Goal: Task Accomplishment & Management: Use online tool/utility

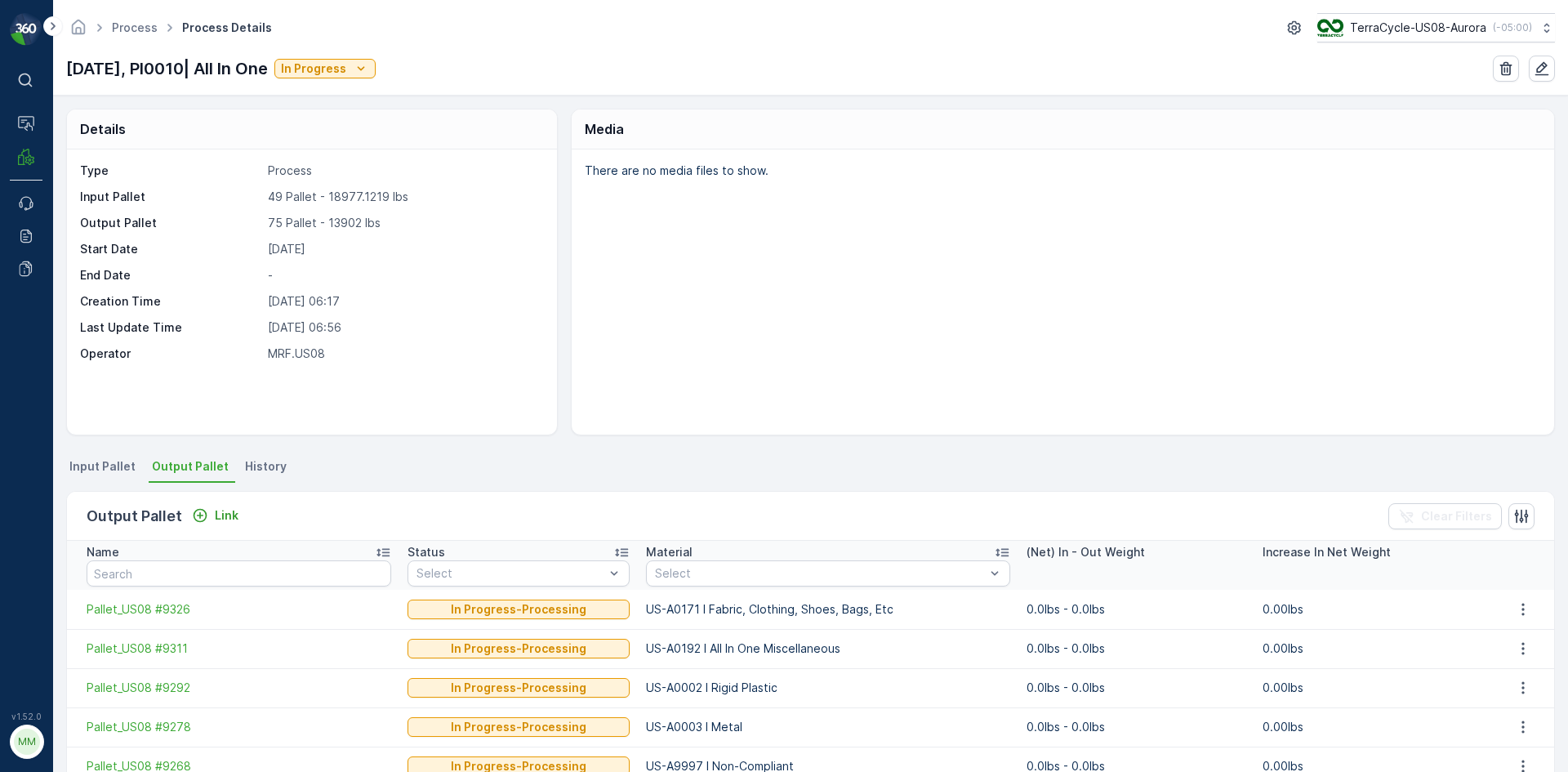
click at [204, 527] on div "Output Pallet Link" at bounding box center [166, 516] width 158 height 23
click at [211, 518] on div "Link" at bounding box center [215, 516] width 47 height 16
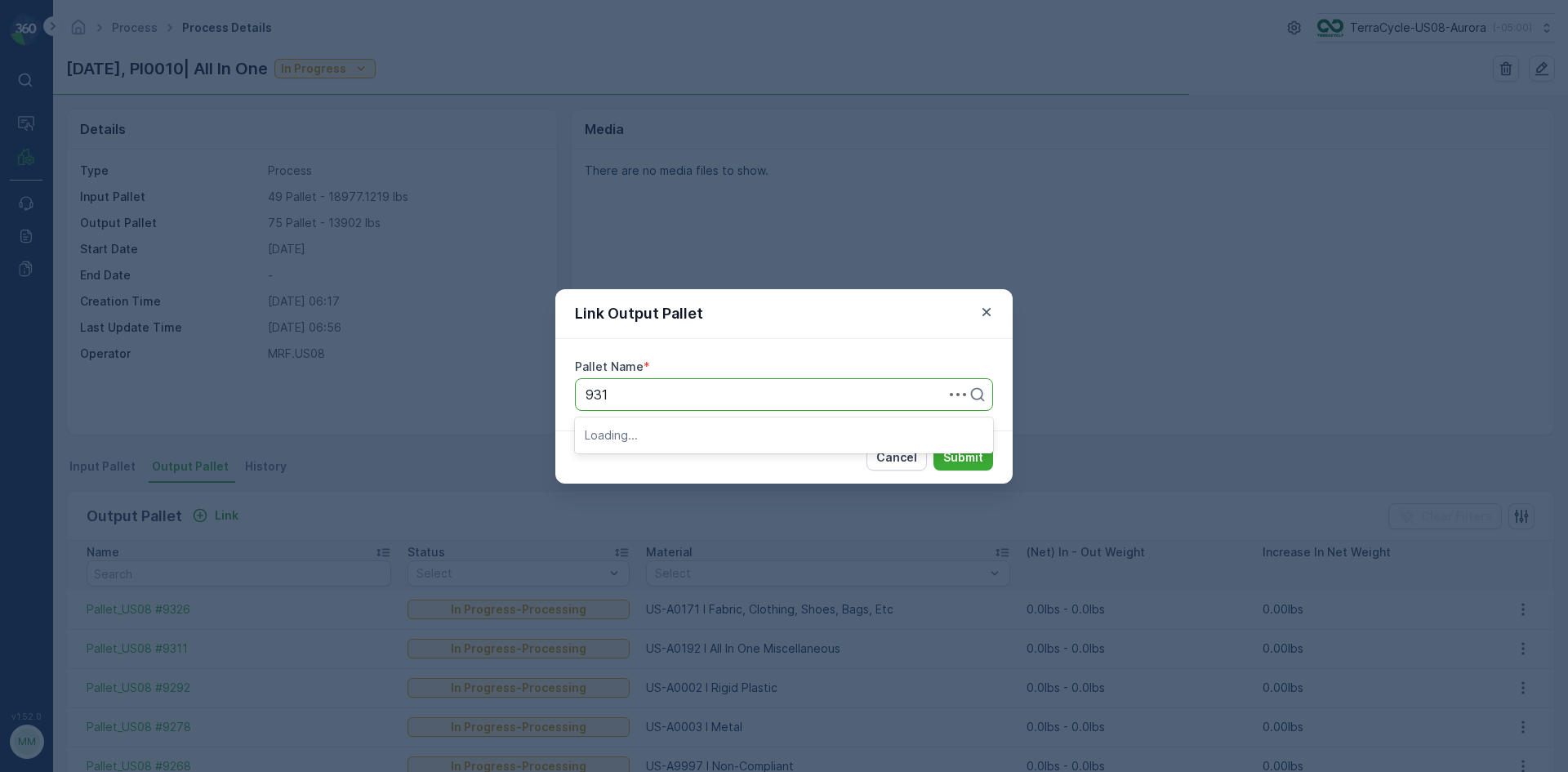
type input "9310"
click at [750, 441] on div "Pallet_US08 #9310" at bounding box center [784, 435] width 398 height 15
click at [946, 460] on p "Submit" at bounding box center [963, 458] width 40 height 16
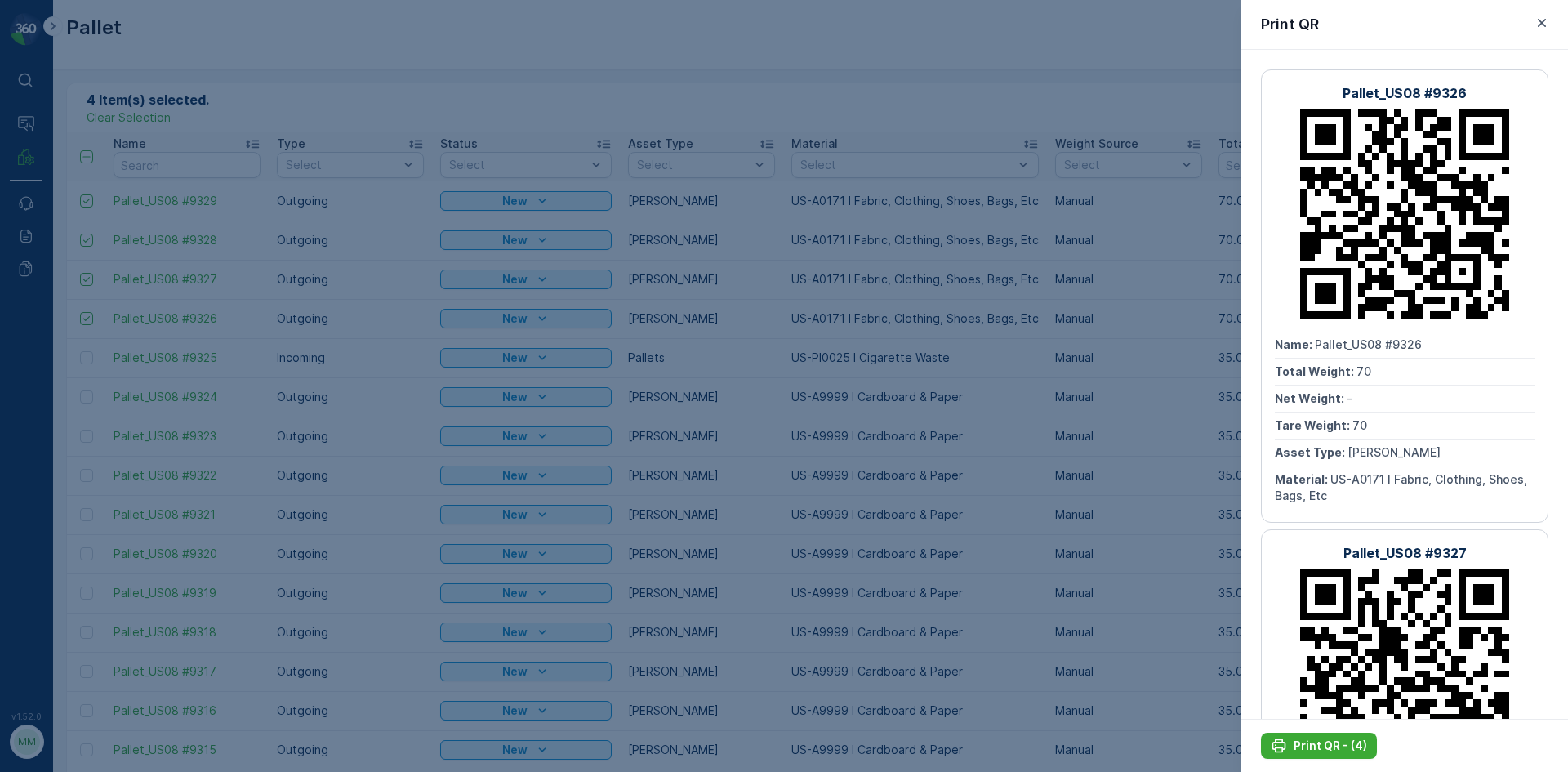
click at [585, 31] on div at bounding box center [784, 386] width 1568 height 772
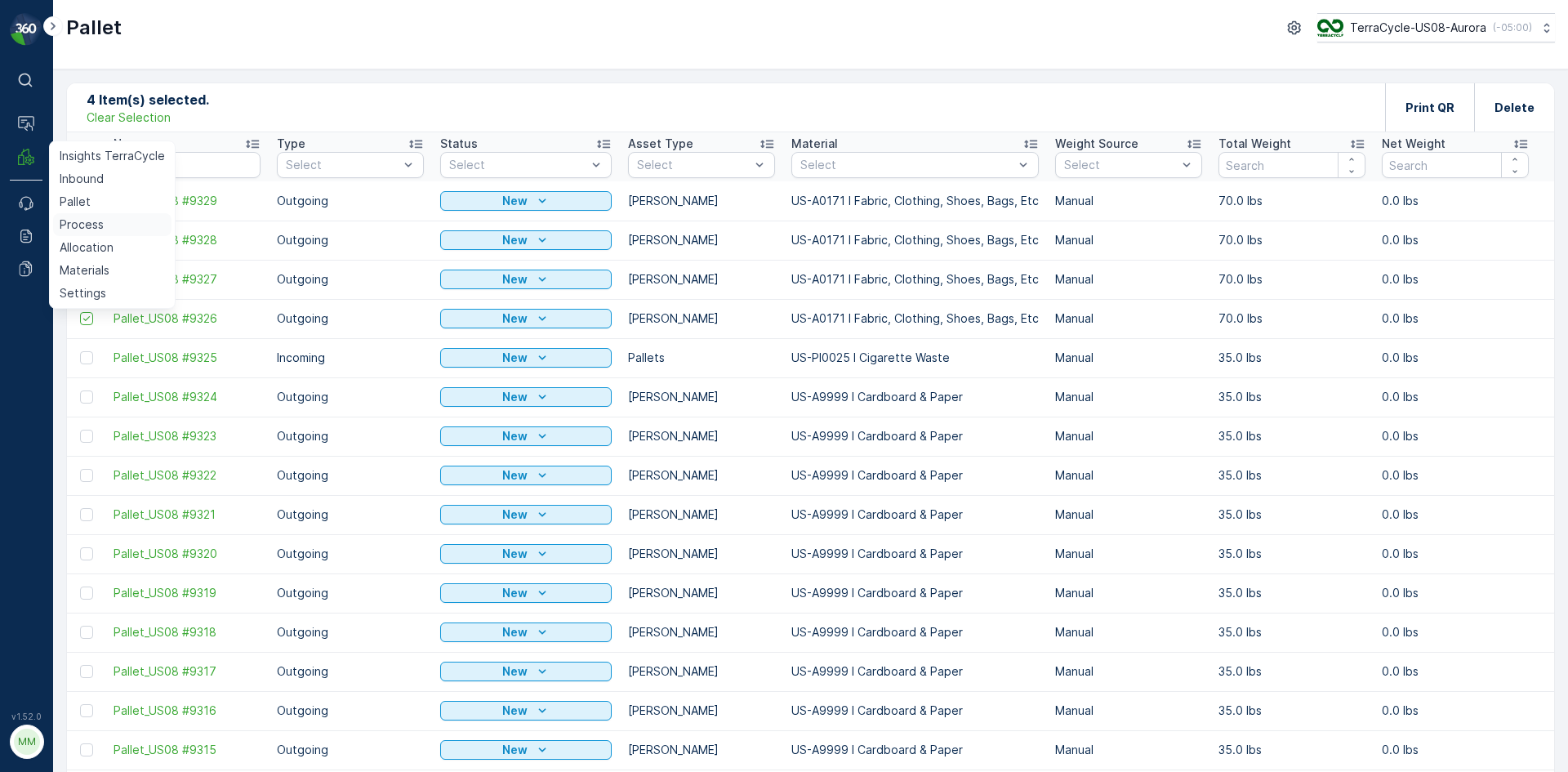
click at [80, 214] on link "Process" at bounding box center [112, 224] width 118 height 23
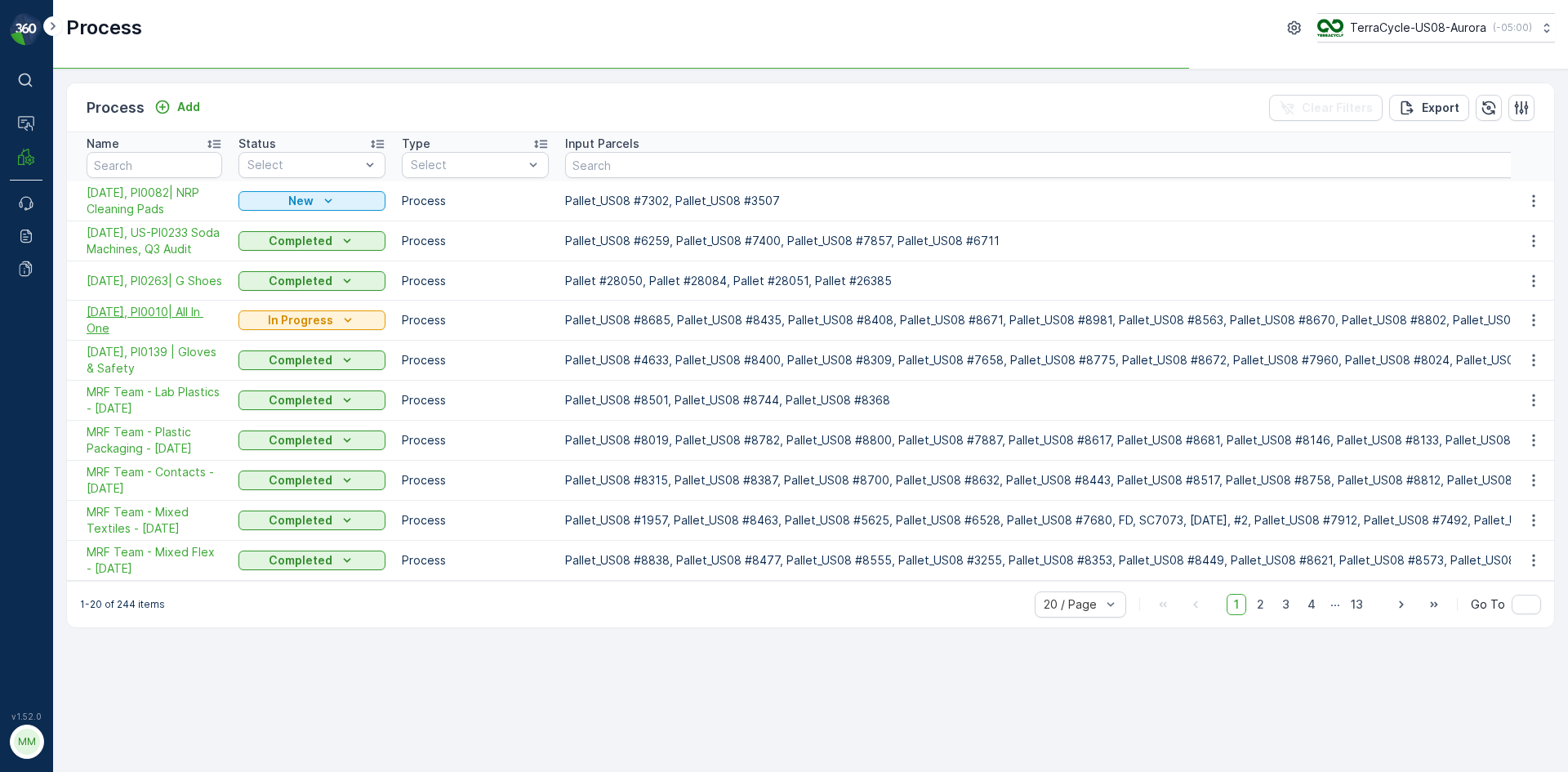
click at [157, 331] on span "[DATE], PI0010| All In One" at bounding box center [155, 321] width 135 height 33
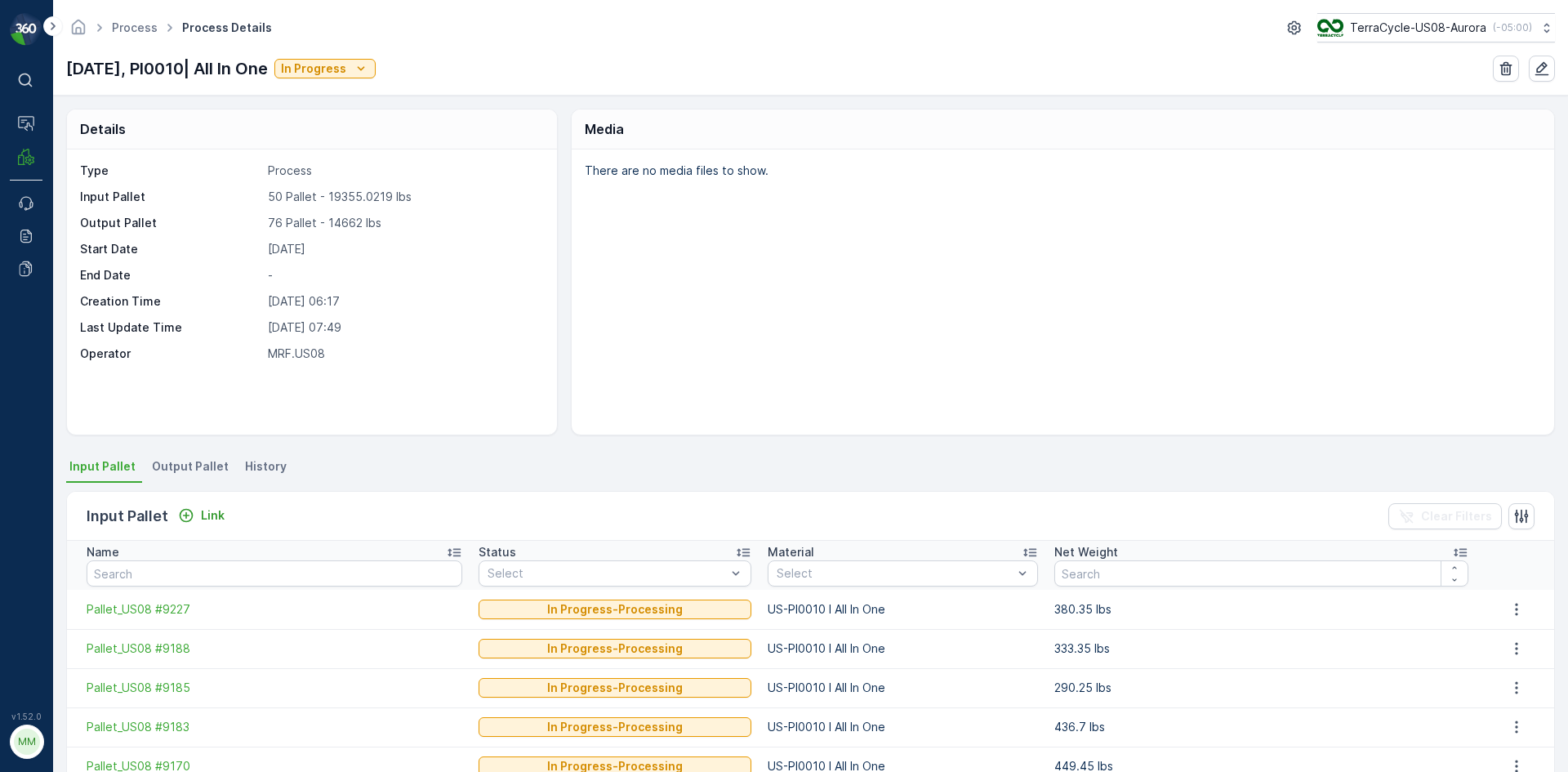
click at [169, 464] on span "Output Pallet" at bounding box center [190, 466] width 77 height 16
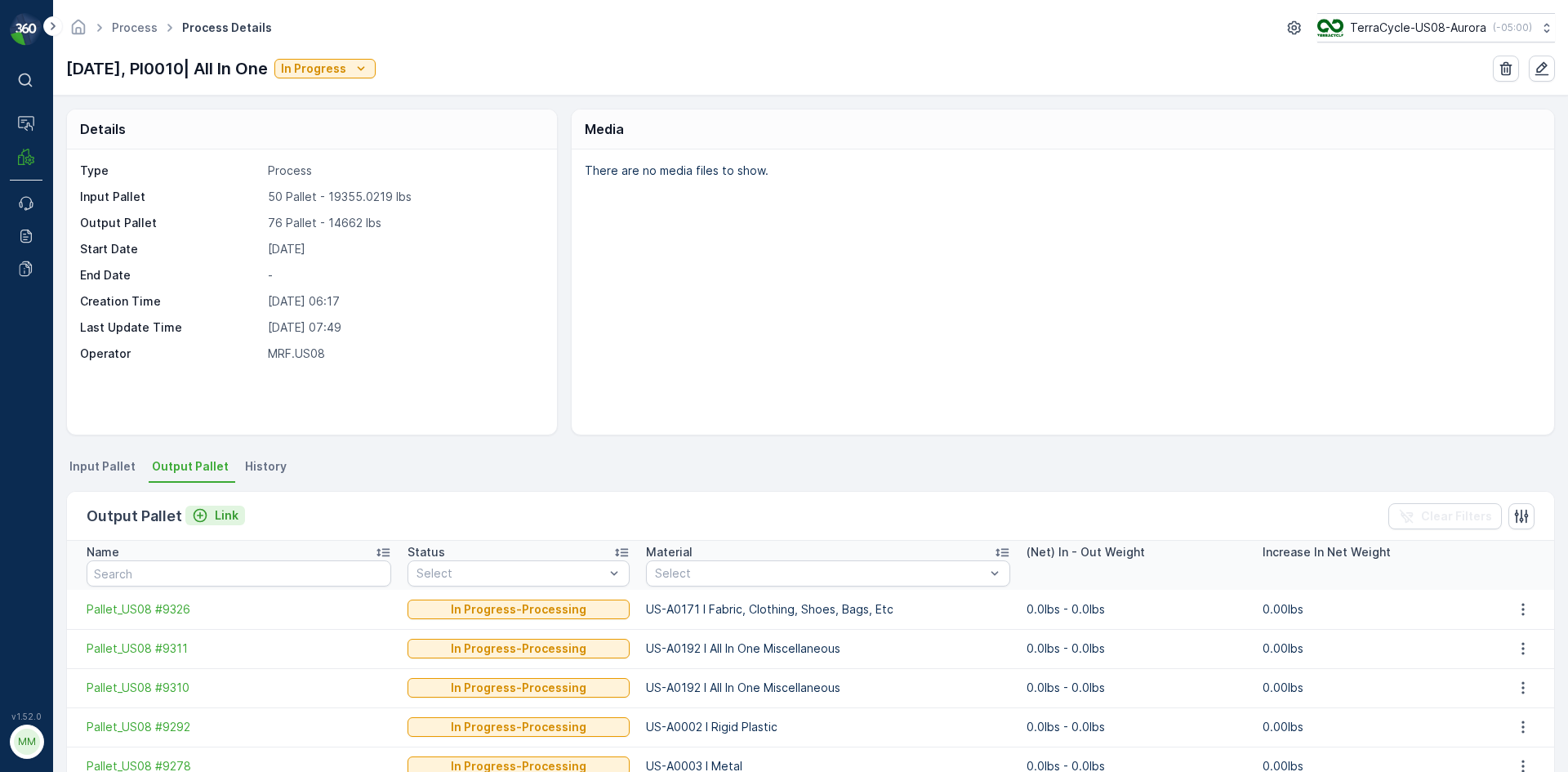
click at [218, 516] on p "Link" at bounding box center [227, 516] width 24 height 16
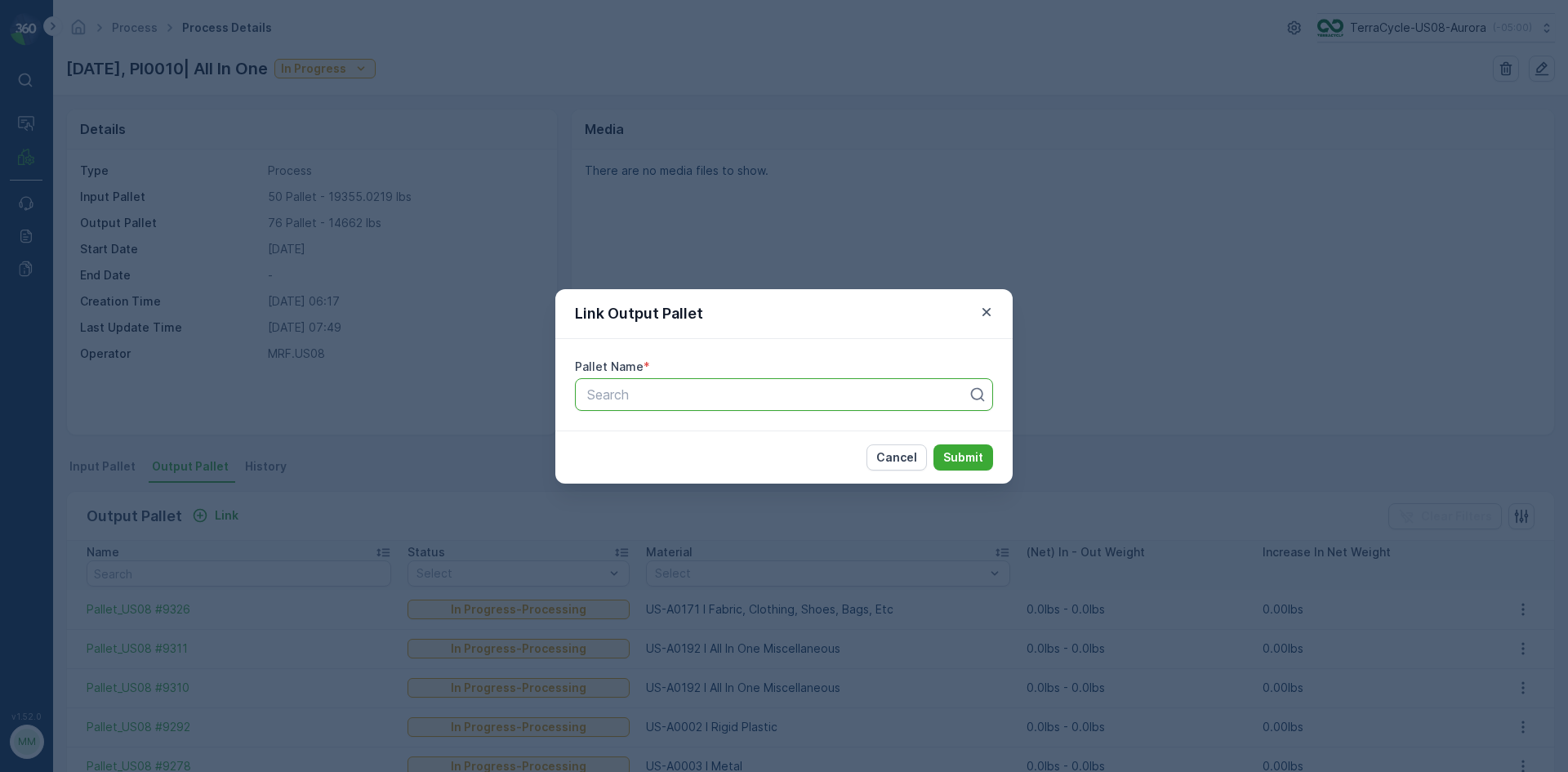
click at [624, 394] on div at bounding box center [777, 395] width 384 height 15
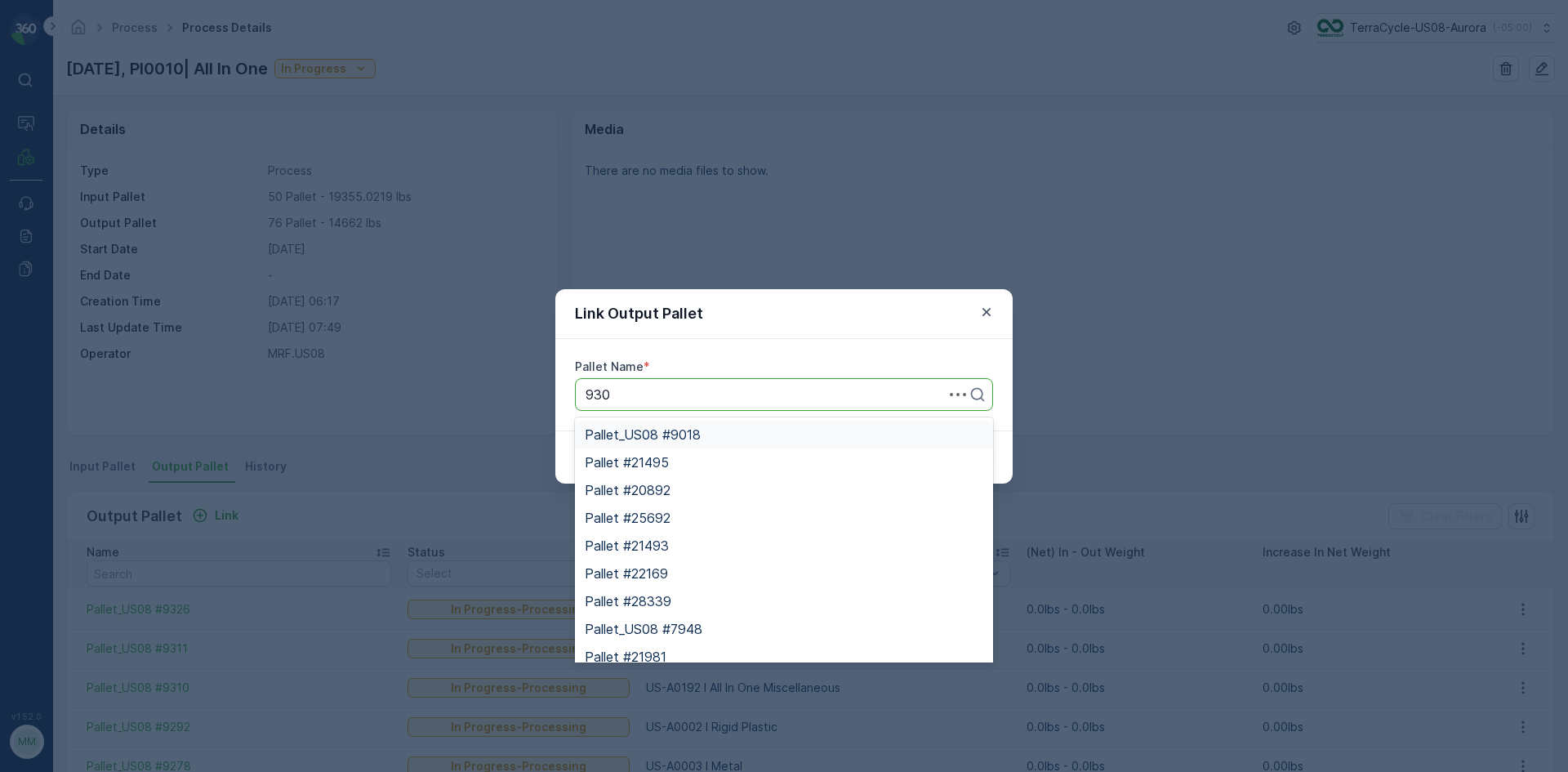
type input "9309"
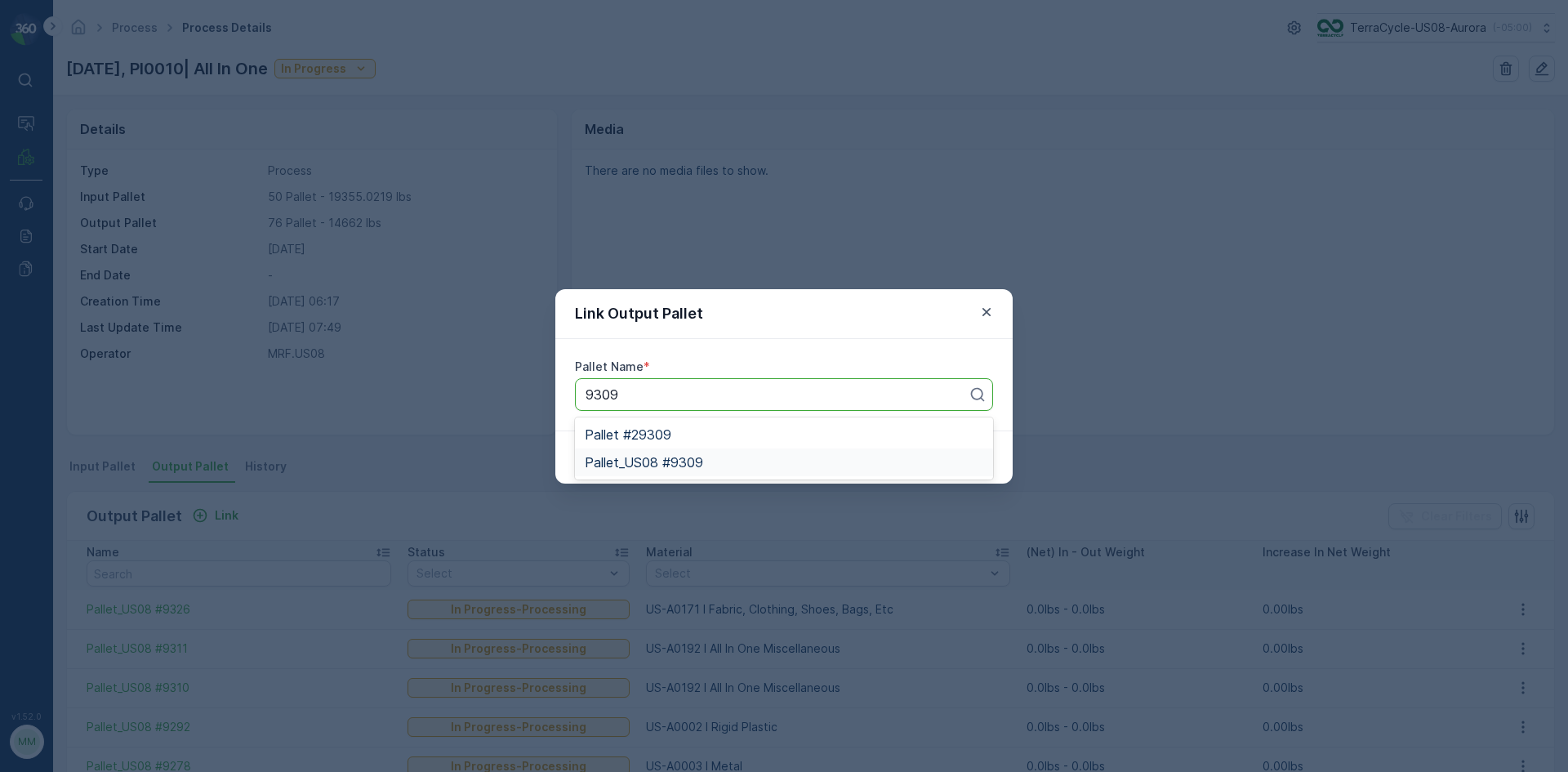
drag, startPoint x: 694, startPoint y: 462, endPoint x: 703, endPoint y: 460, distance: 9.2
click at [703, 460] on span "Pallet_US08 #9309" at bounding box center [643, 462] width 118 height 15
drag, startPoint x: 980, startPoint y: 460, endPoint x: 913, endPoint y: 415, distance: 80.7
click at [942, 434] on div "Cancel Submit" at bounding box center [784, 457] width 458 height 53
drag, startPoint x: 974, startPoint y: 456, endPoint x: 943, endPoint y: 453, distance: 31.1
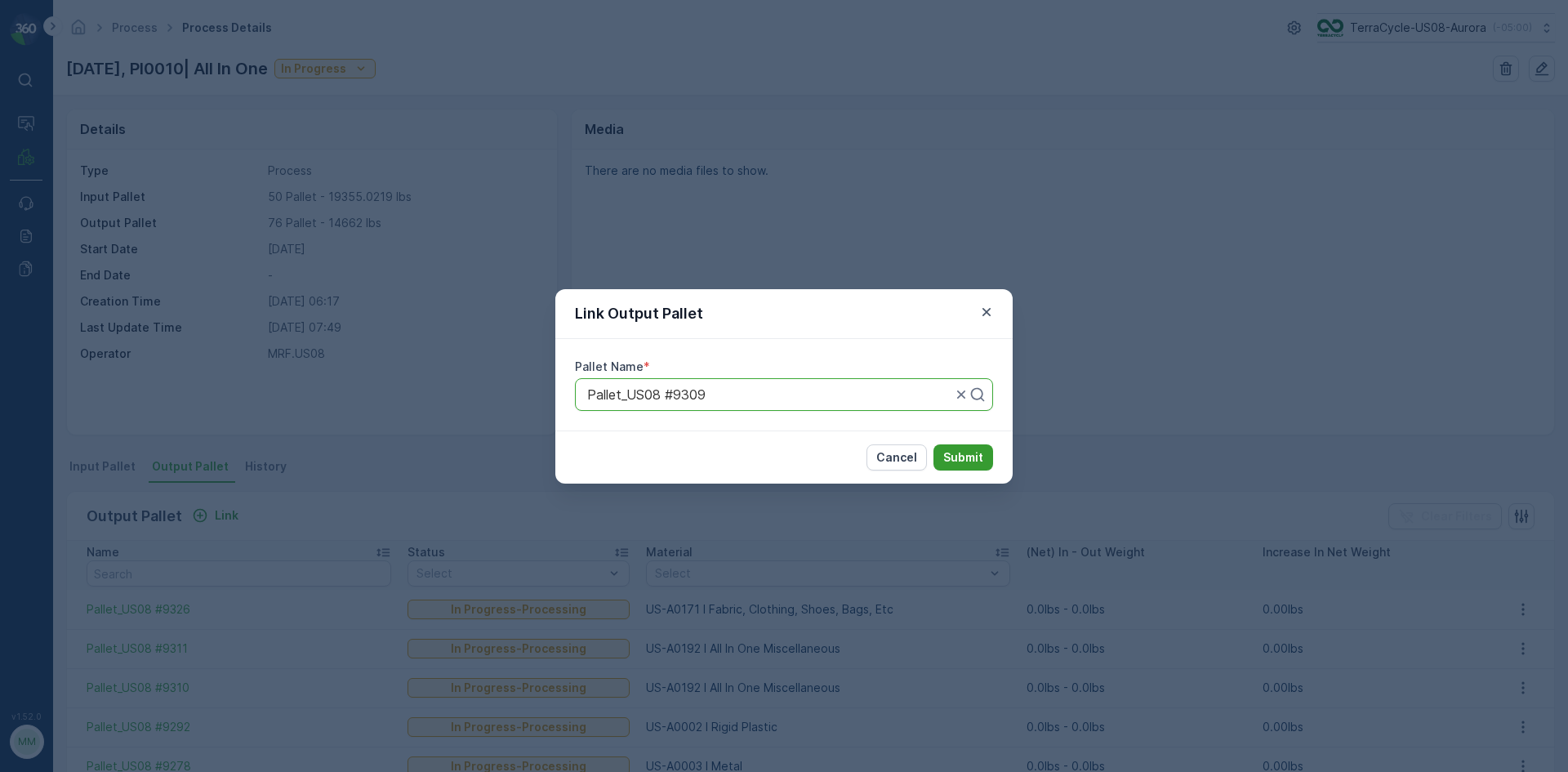
click at [943, 453] on button "Submit" at bounding box center [963, 457] width 59 height 27
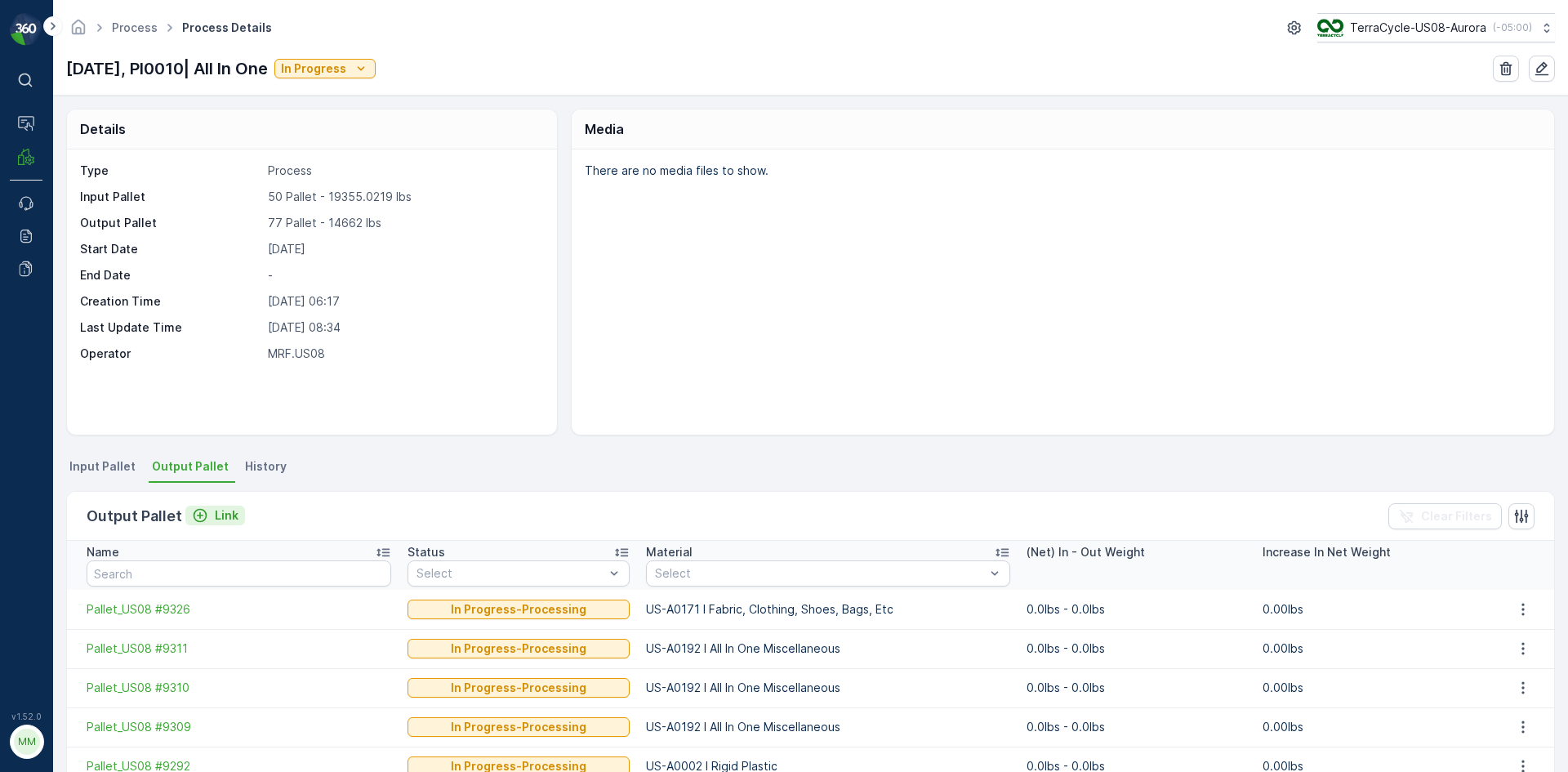
click at [215, 516] on p "Link" at bounding box center [227, 516] width 24 height 16
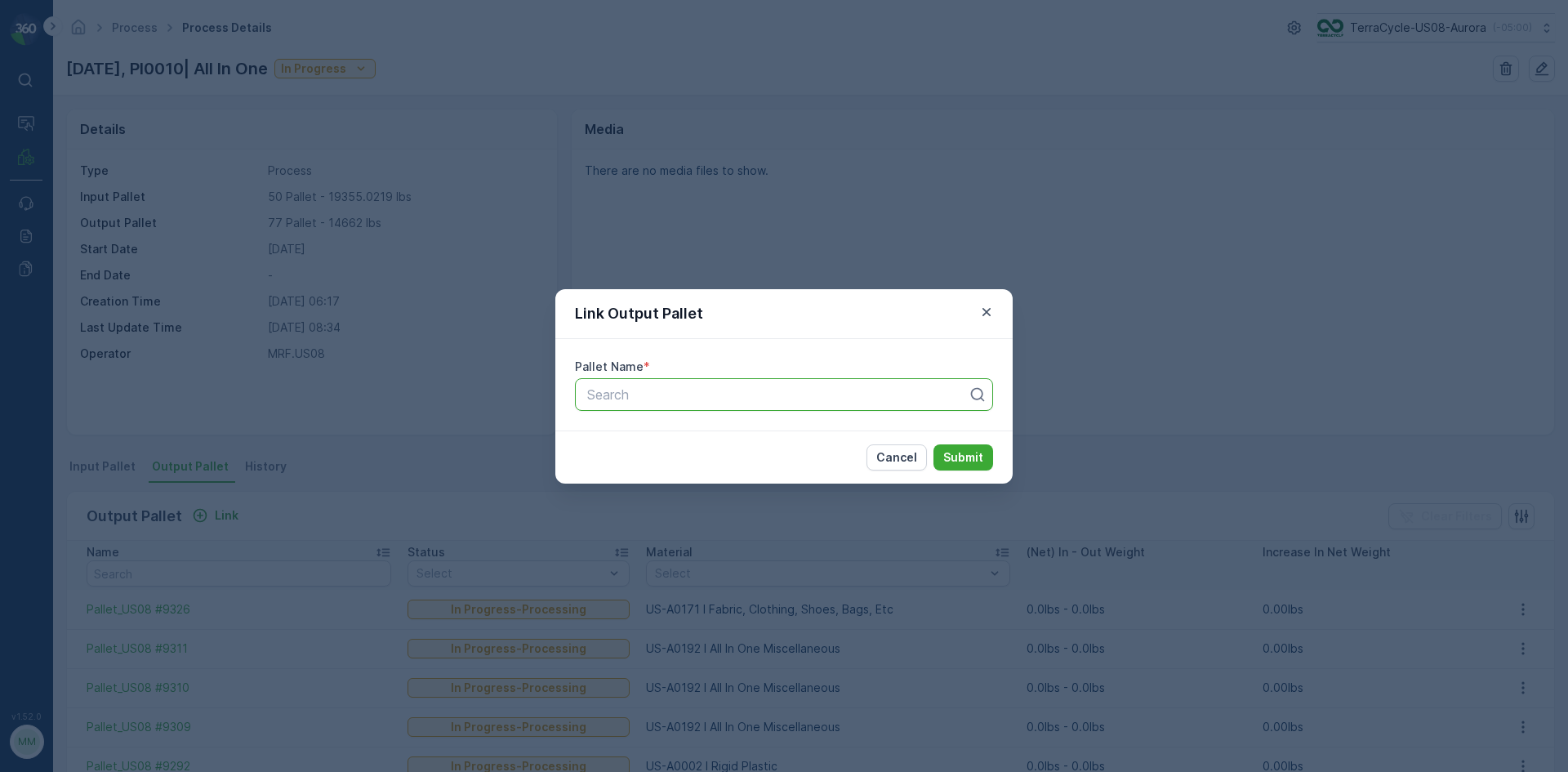
click at [699, 390] on div at bounding box center [777, 395] width 384 height 15
type input "9329"
click at [687, 436] on span "Pallet_US08 #9329" at bounding box center [643, 435] width 117 height 15
click at [977, 462] on p "Submit" at bounding box center [963, 458] width 40 height 16
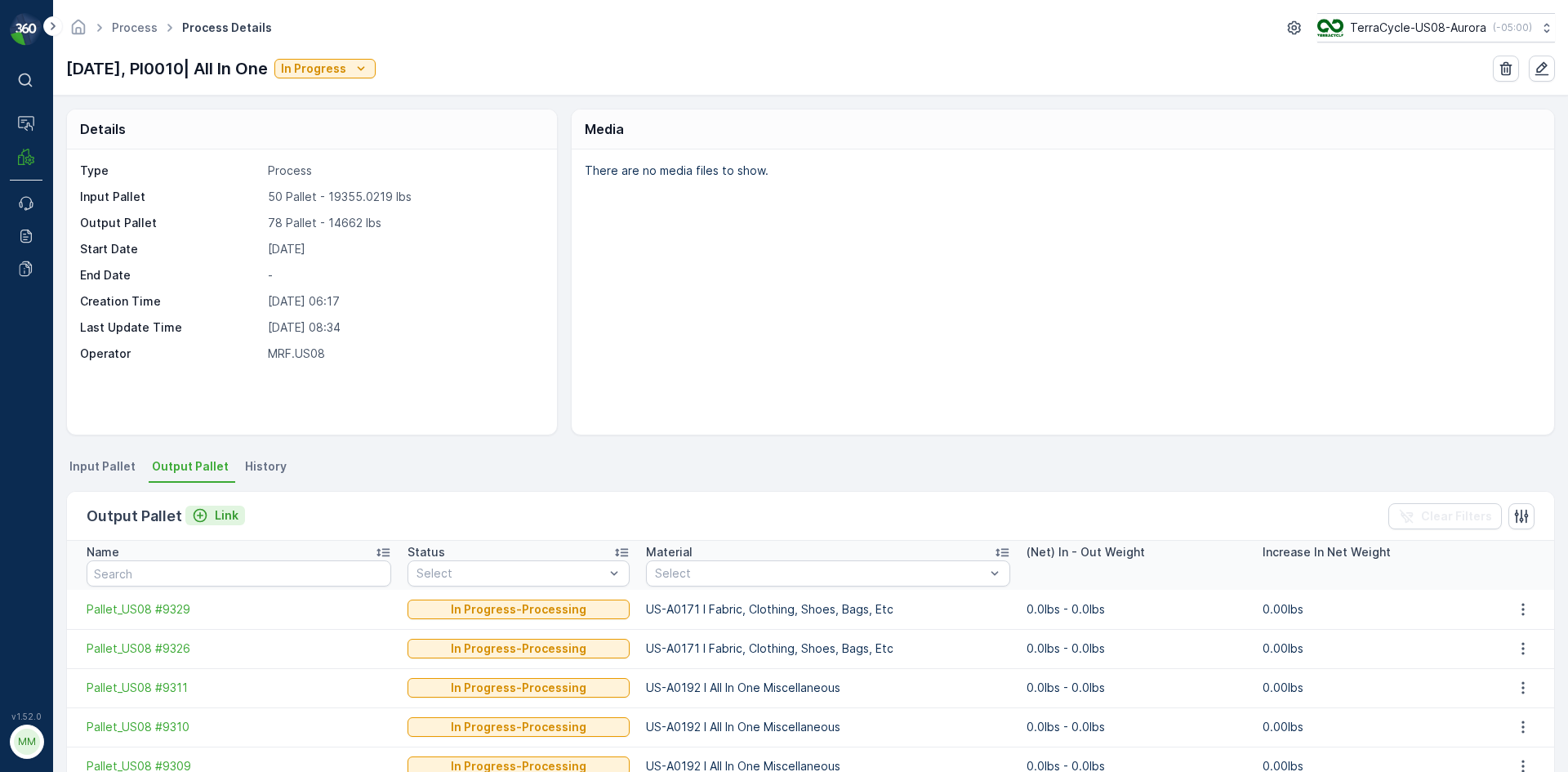
click at [240, 520] on button "Link" at bounding box center [215, 515] width 59 height 19
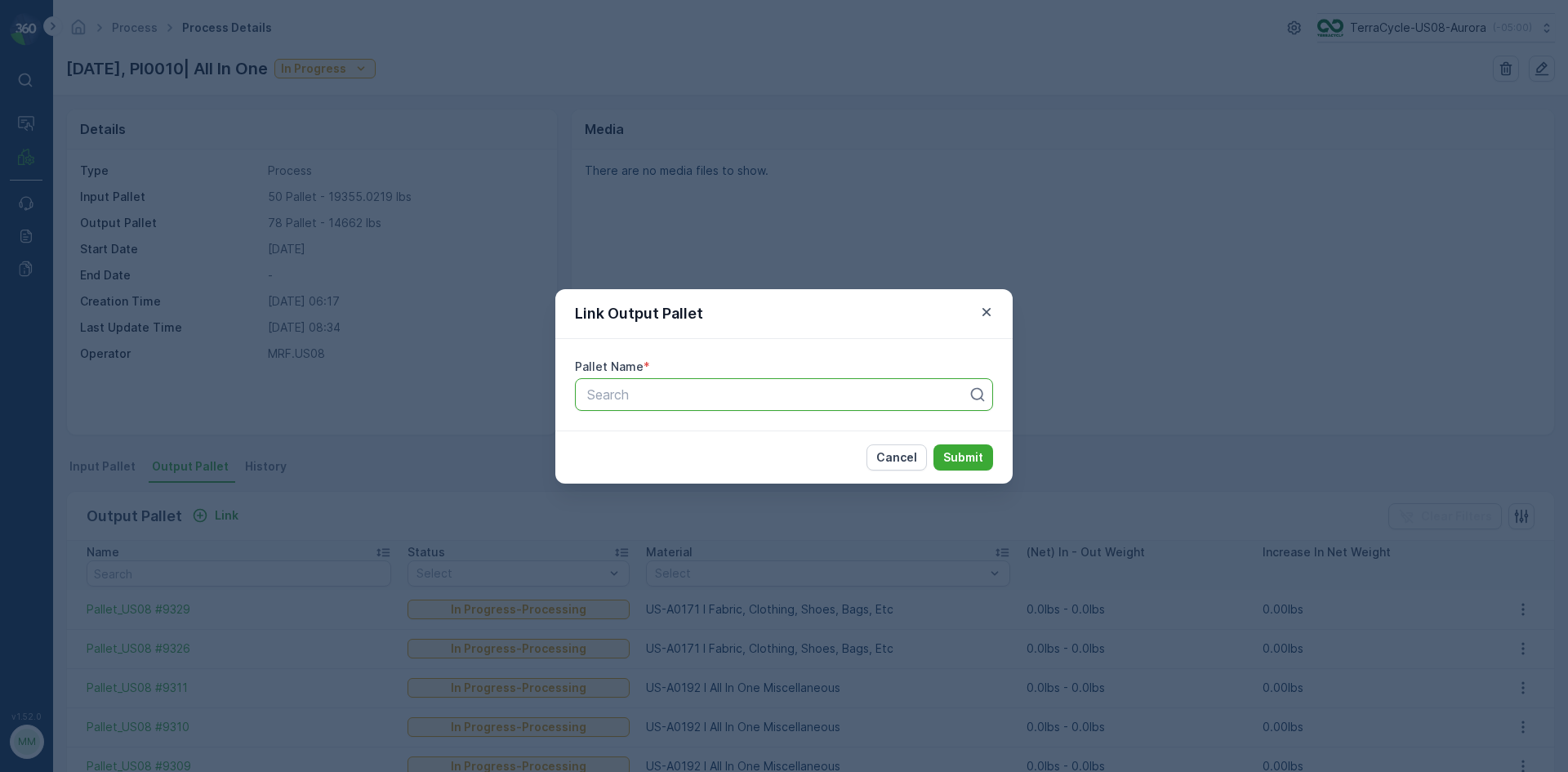
click at [769, 397] on div at bounding box center [777, 395] width 384 height 15
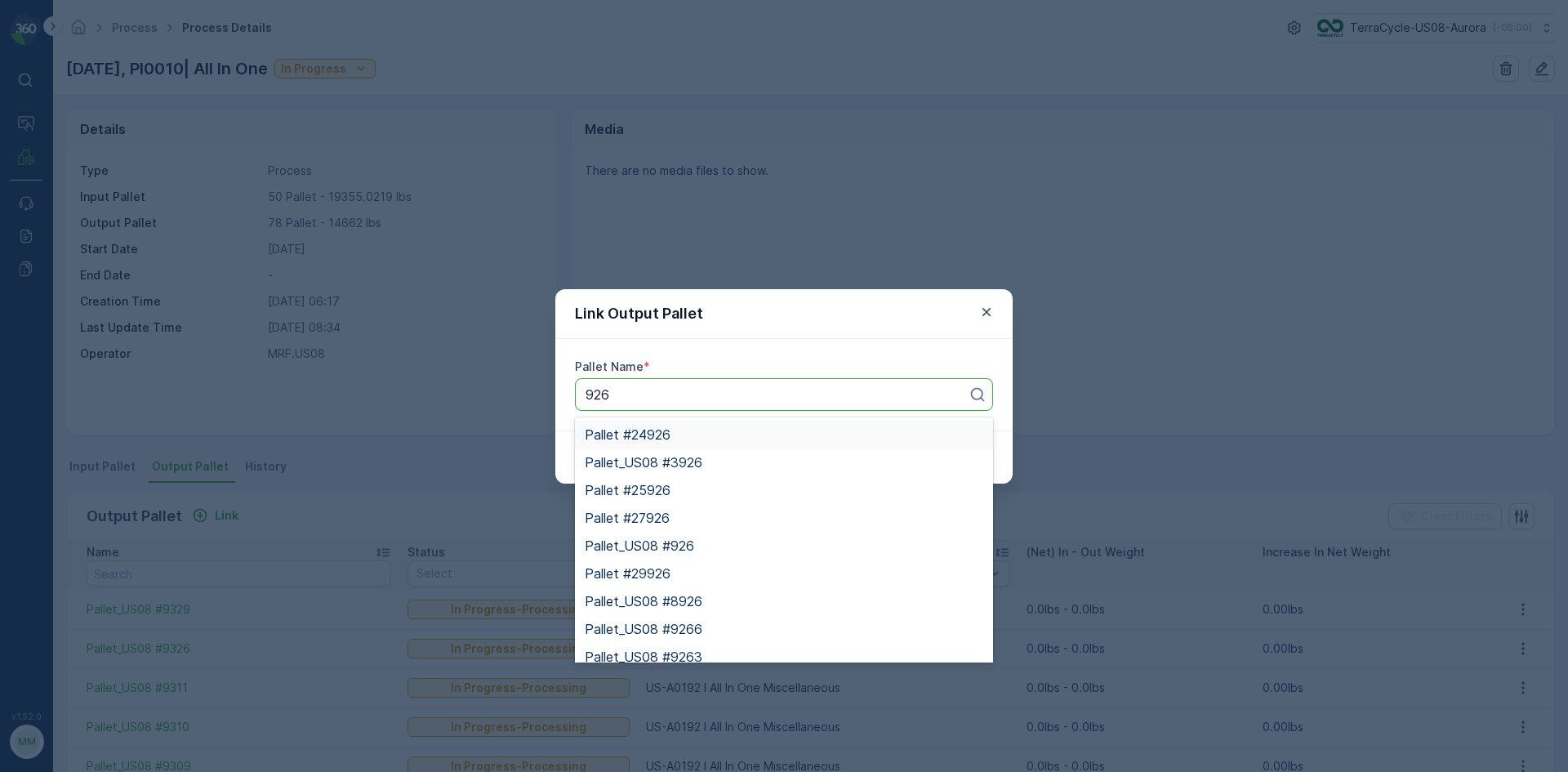
type input "9261"
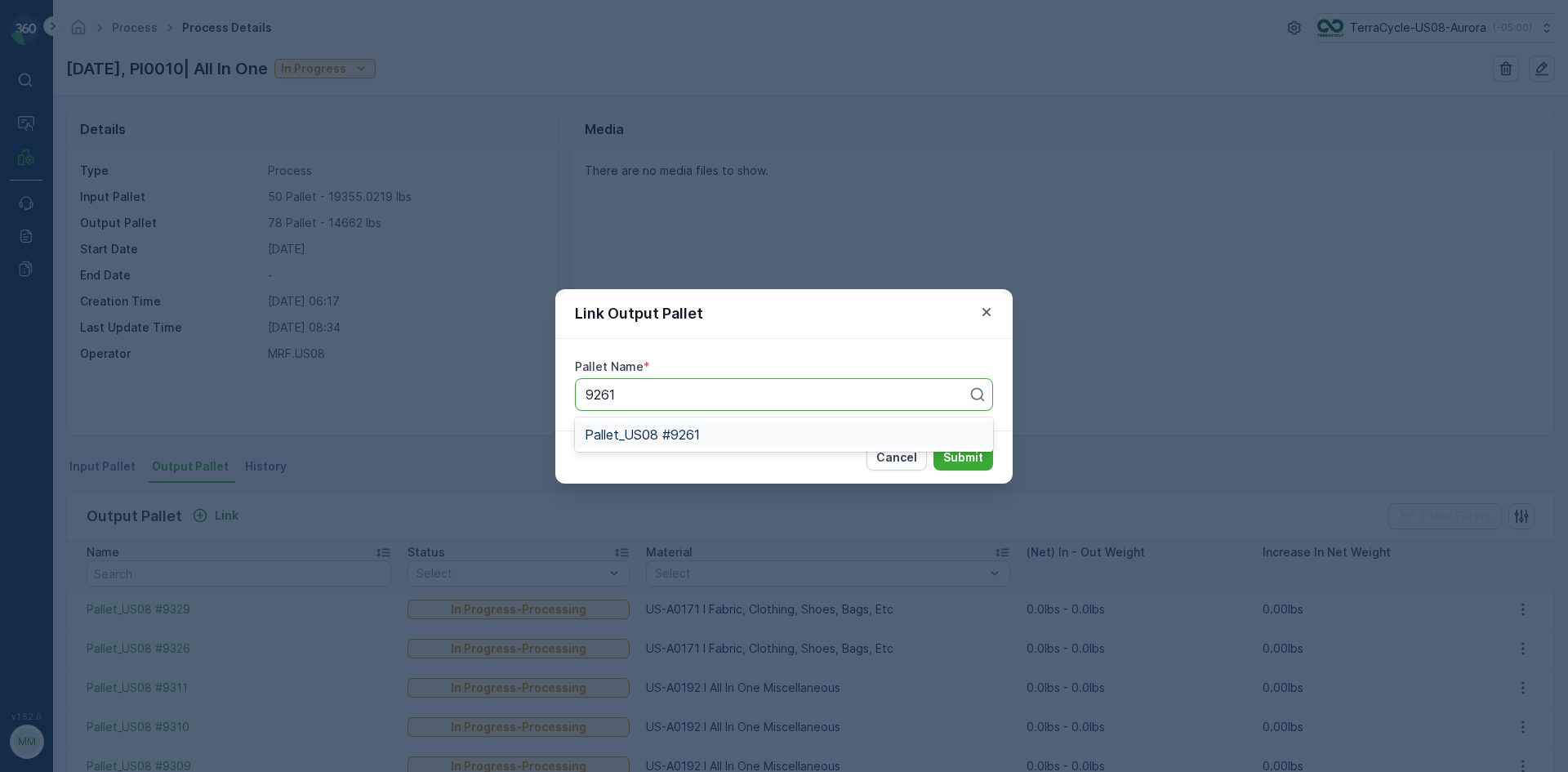
click at [706, 435] on div "Pallet_US08 #9261" at bounding box center [784, 435] width 398 height 15
click at [964, 457] on p "Submit" at bounding box center [963, 458] width 40 height 16
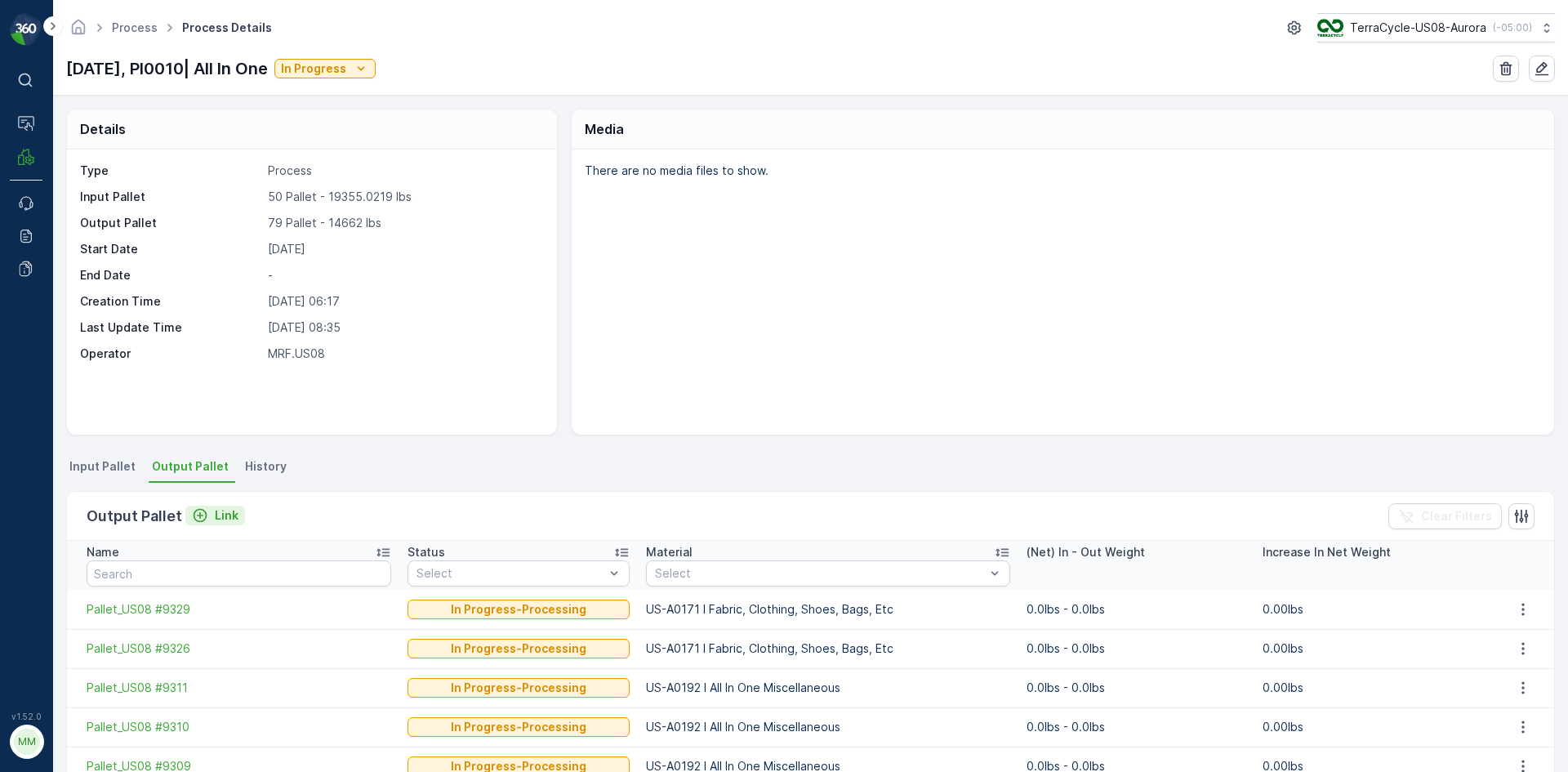
click at [220, 514] on p "Link" at bounding box center [227, 516] width 24 height 16
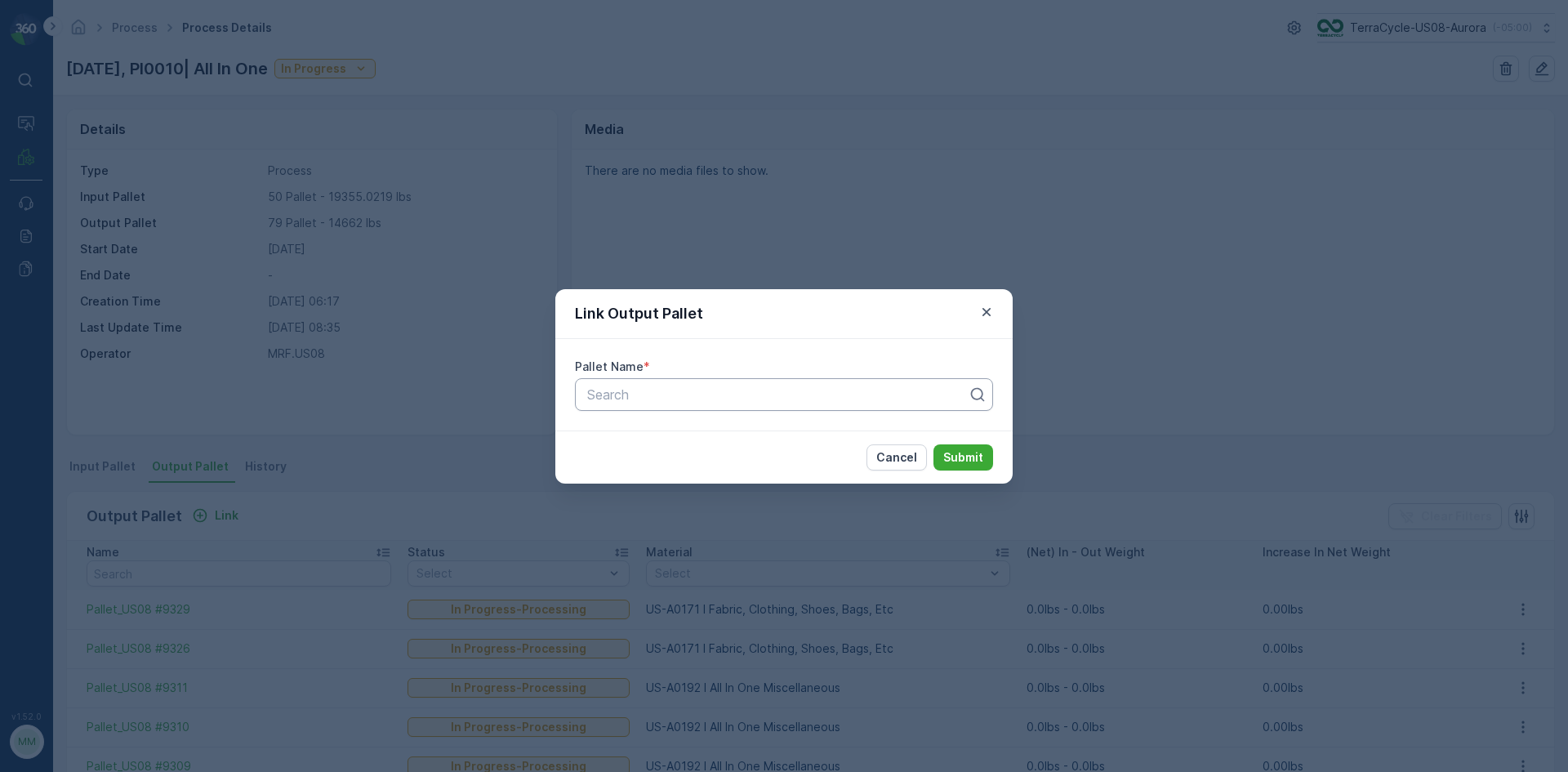
click at [664, 390] on div at bounding box center [777, 395] width 384 height 15
type input "9328"
click at [692, 462] on span "Pallet_US08 #9328" at bounding box center [643, 462] width 117 height 15
click at [959, 471] on div "Cancel Submit" at bounding box center [784, 457] width 458 height 53
click at [961, 462] on p "Submit" at bounding box center [963, 458] width 40 height 16
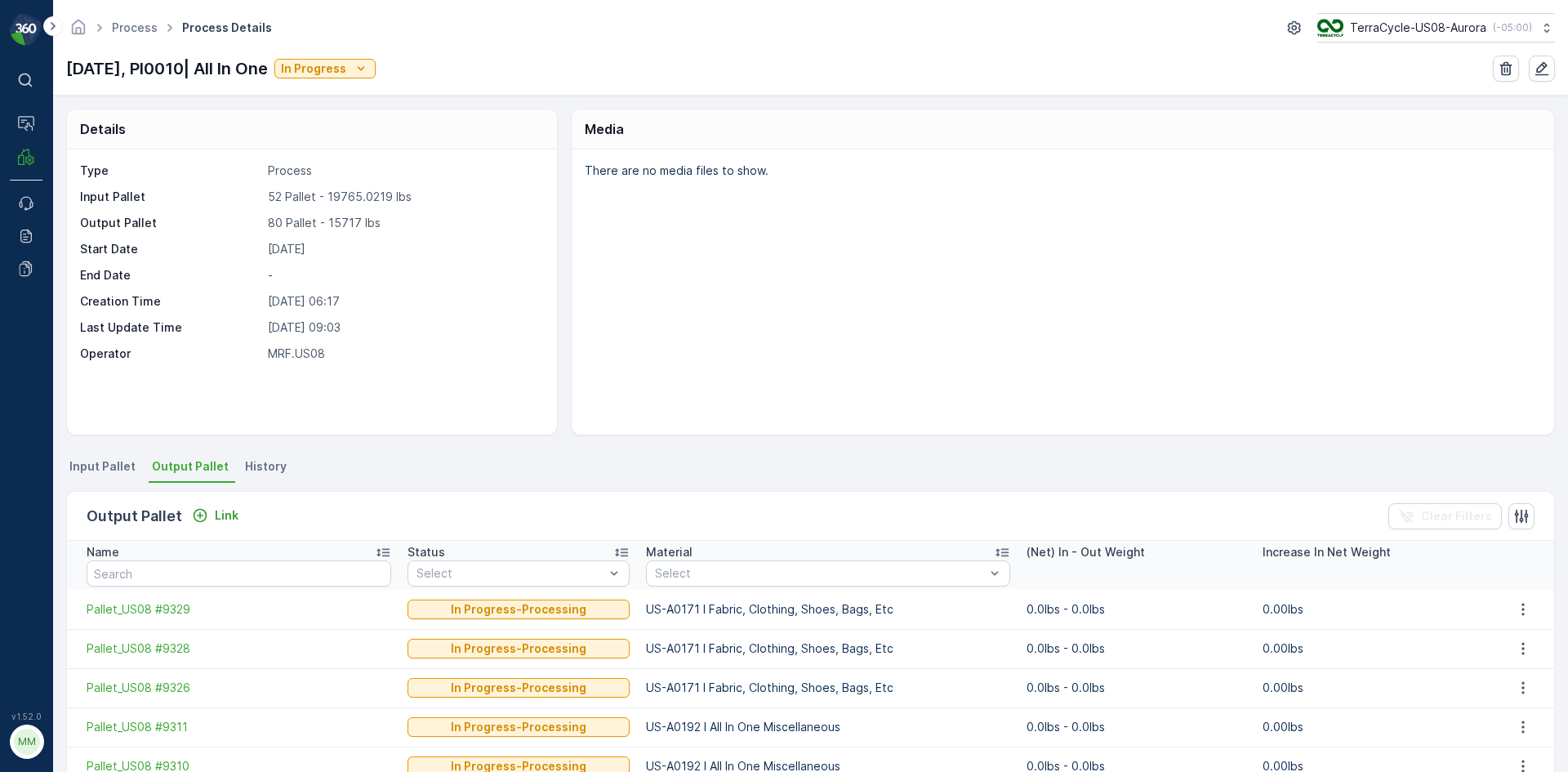
click at [76, 479] on li "Input Pallet" at bounding box center [103, 469] width 76 height 27
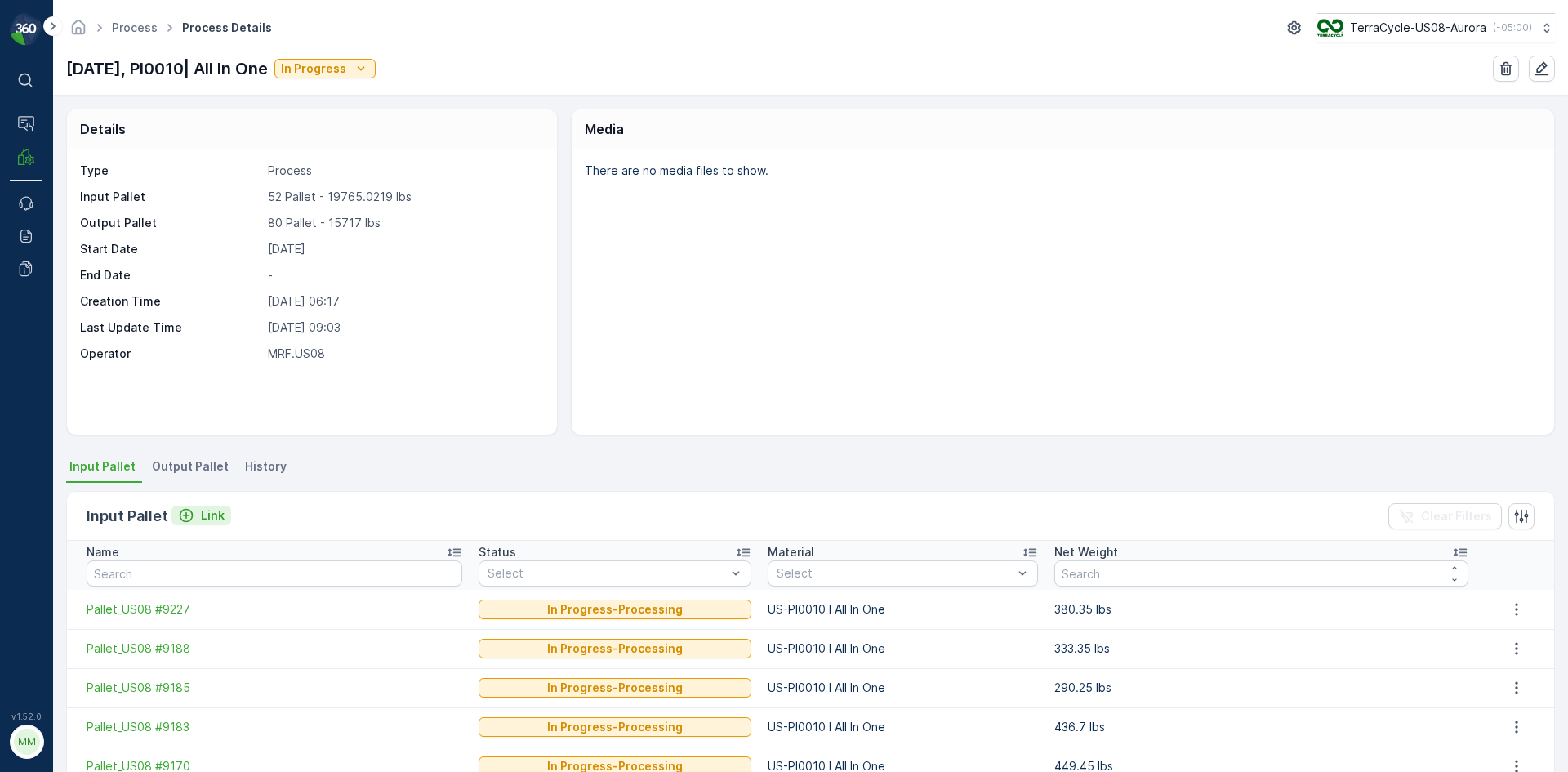
click at [212, 519] on p "Link" at bounding box center [212, 516] width 24 height 16
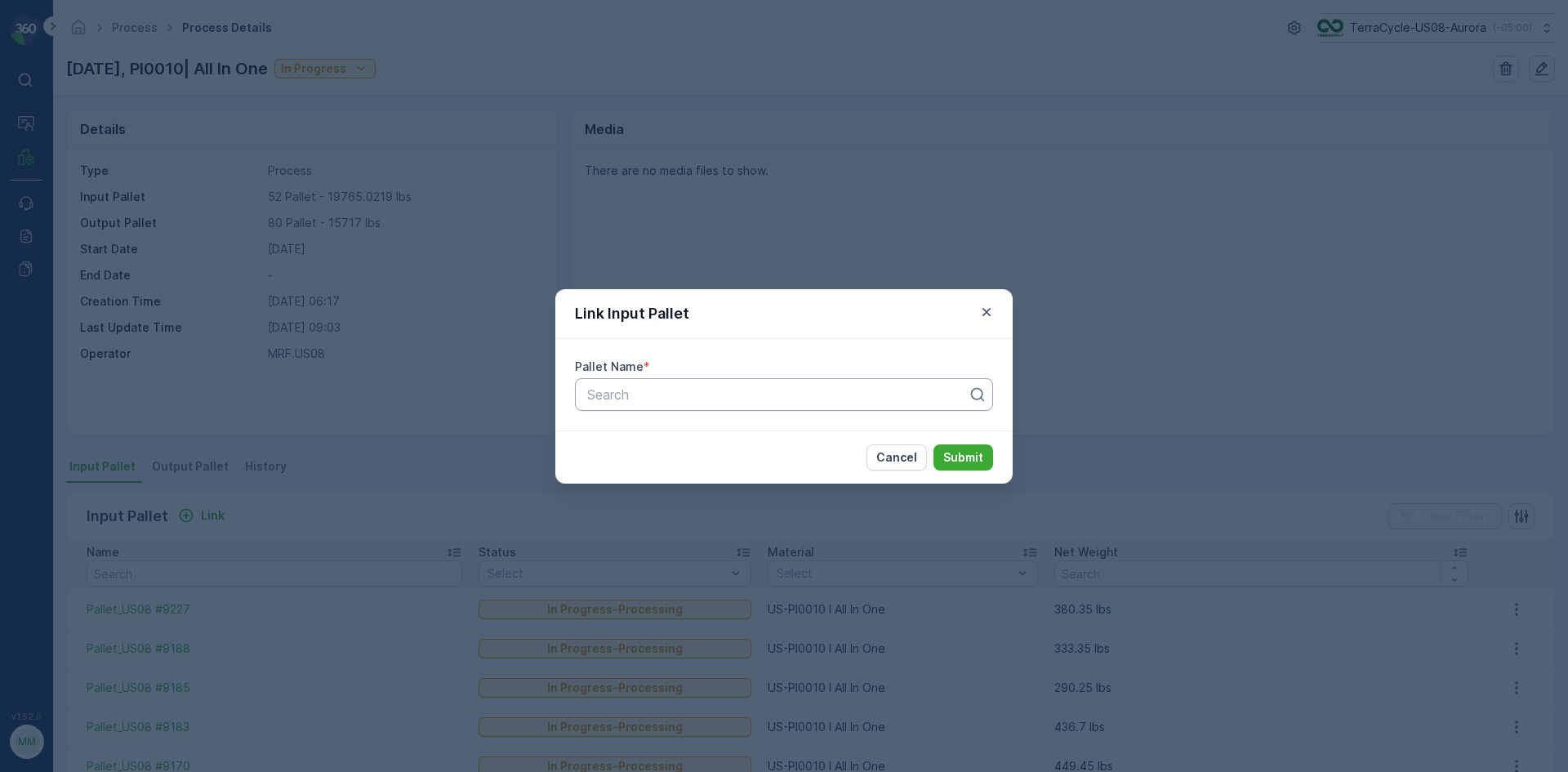
click at [790, 379] on div "Search" at bounding box center [784, 395] width 418 height 33
click at [640, 419] on div "Pallet_US08 #8598" at bounding box center [784, 434] width 418 height 34
type input "8598"
click at [748, 419] on div "Pallet Name * 1 result available for search term 8598. Use Up and Down to choos…" at bounding box center [784, 385] width 458 height 92
click at [357, 473] on div "Link Input Pallet Pallet Name * Search Cancel Submit" at bounding box center [784, 386] width 1568 height 772
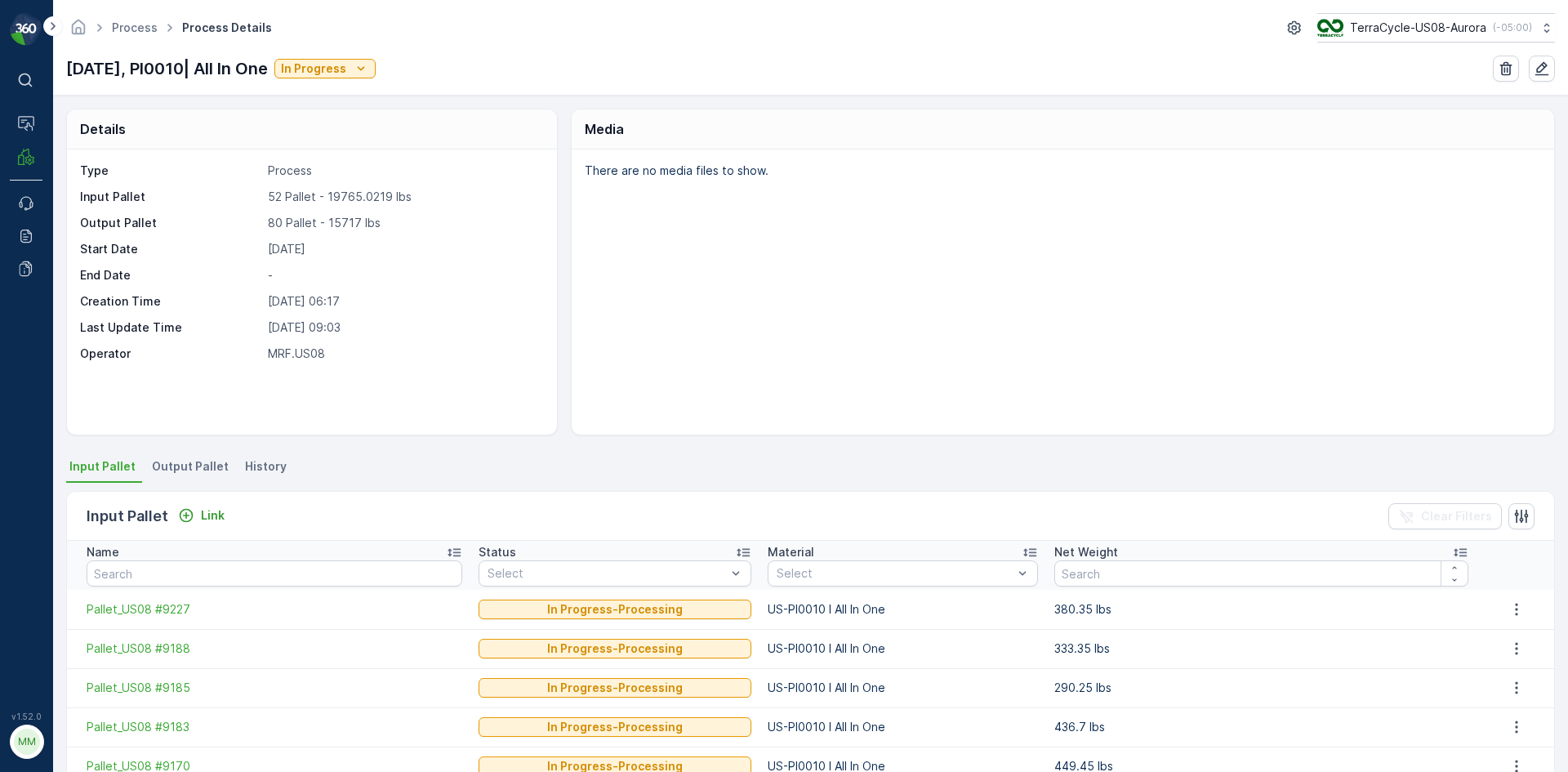
click at [209, 468] on span "Output Pallet" at bounding box center [190, 466] width 77 height 16
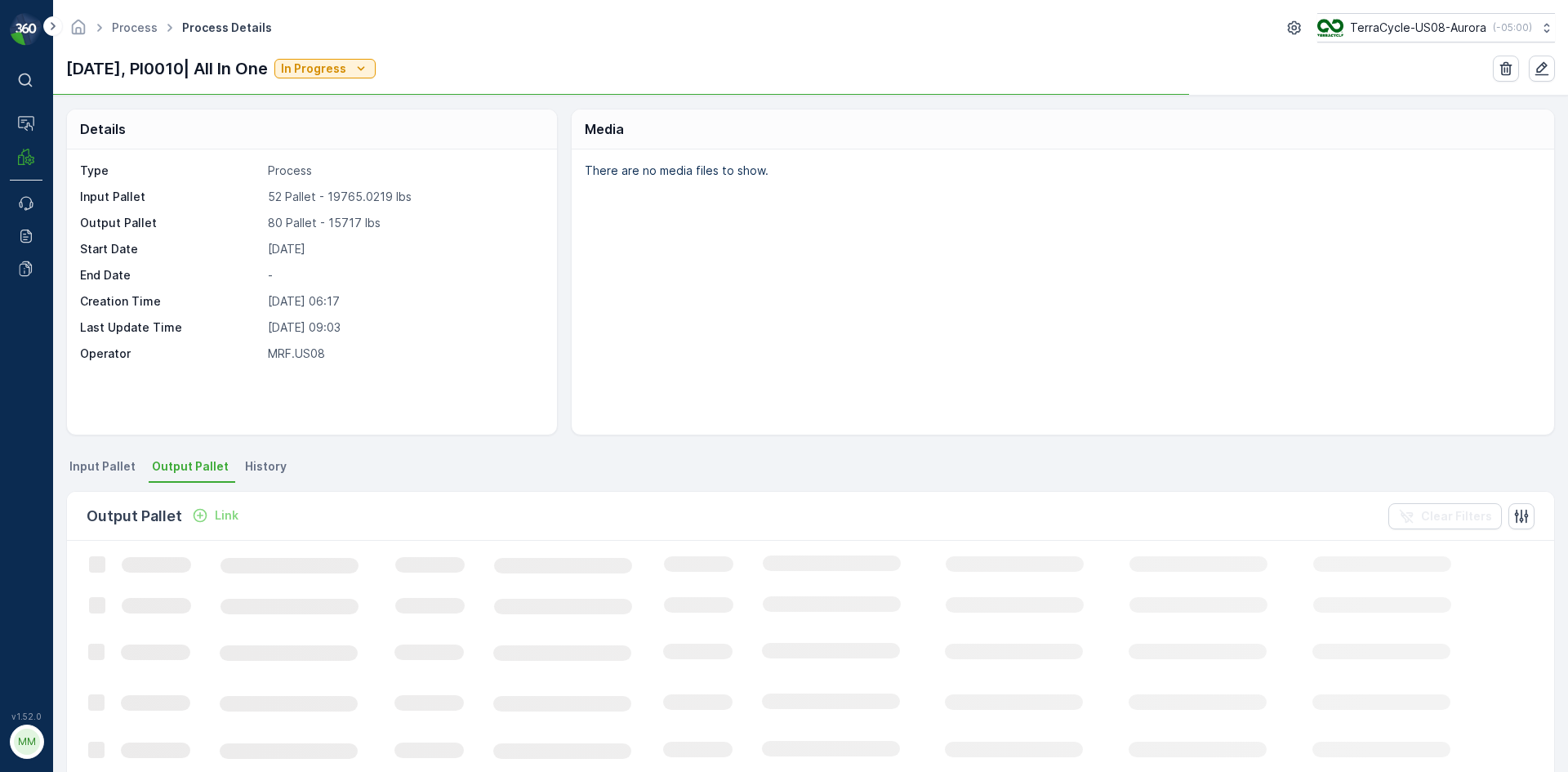
click at [210, 512] on div "Link" at bounding box center [215, 516] width 47 height 16
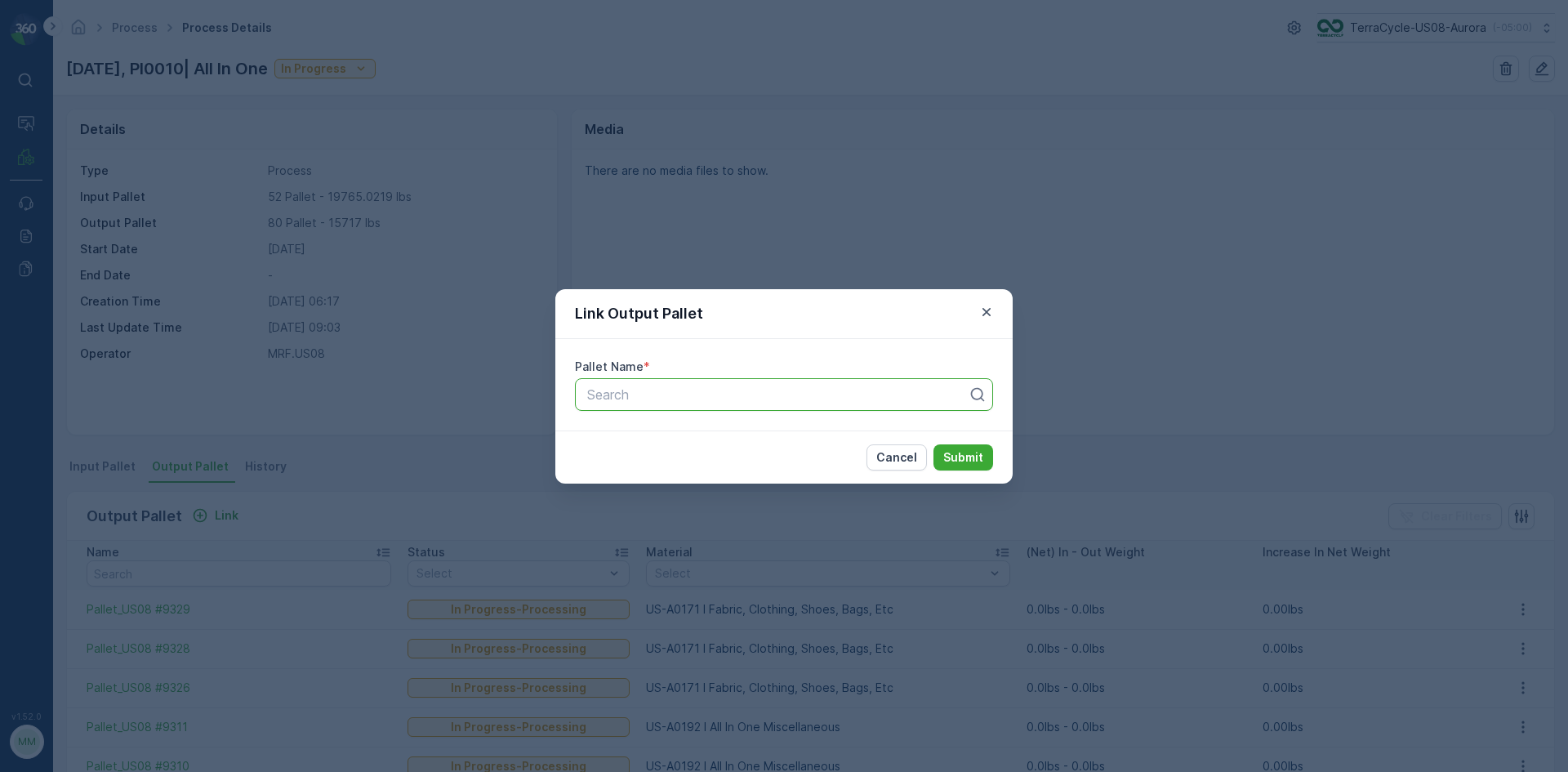
click at [635, 390] on div at bounding box center [777, 395] width 384 height 15
type input "8598"
click at [697, 443] on div "Pallet_US08 #8598" at bounding box center [784, 434] width 418 height 27
click at [977, 446] on button "Submit" at bounding box center [963, 457] width 59 height 27
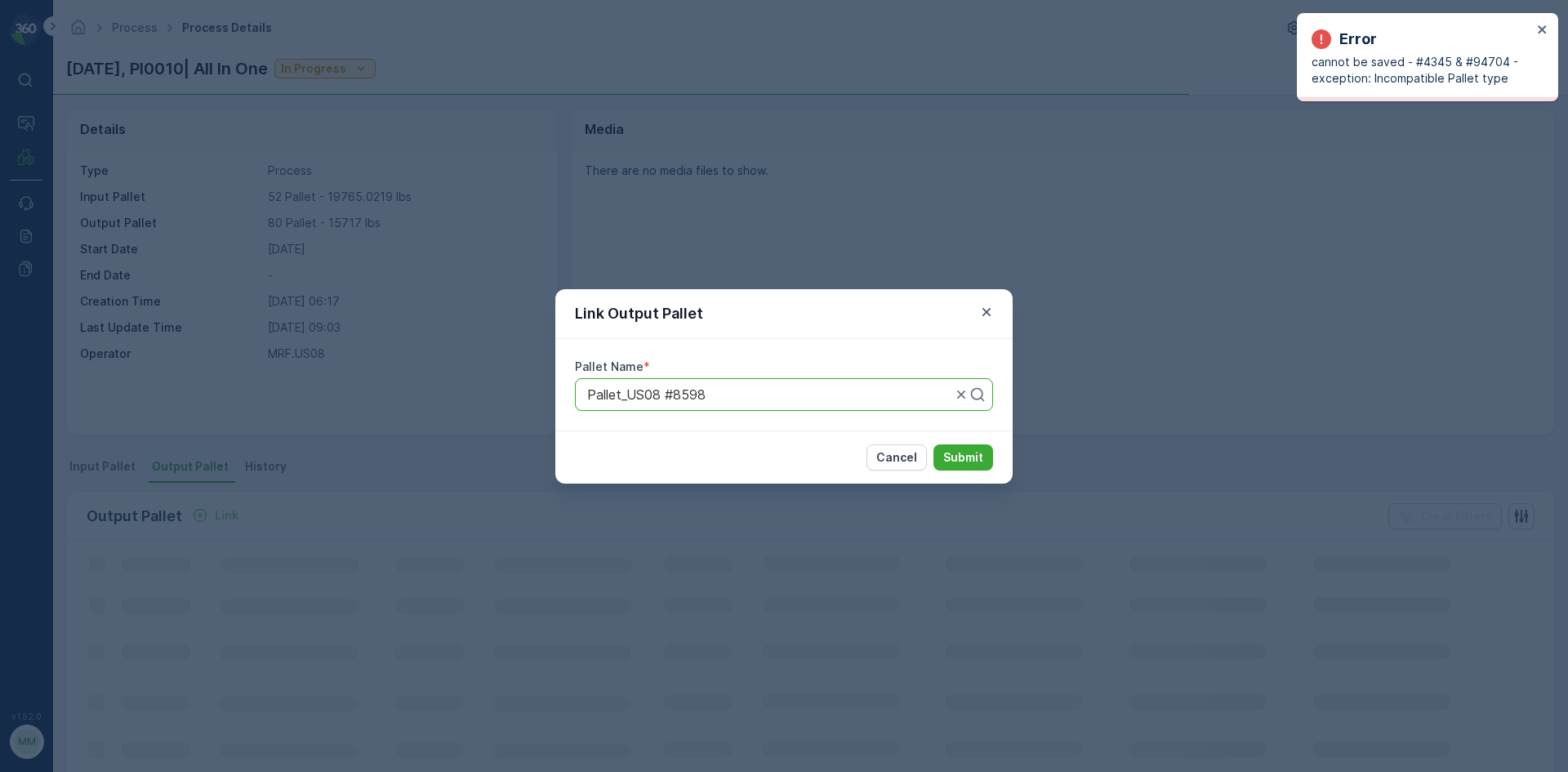
click at [1317, 208] on div "Link Output Pallet Pallet Name * Pallet_US08 #8598 Cancel Submit" at bounding box center [784, 386] width 1568 height 772
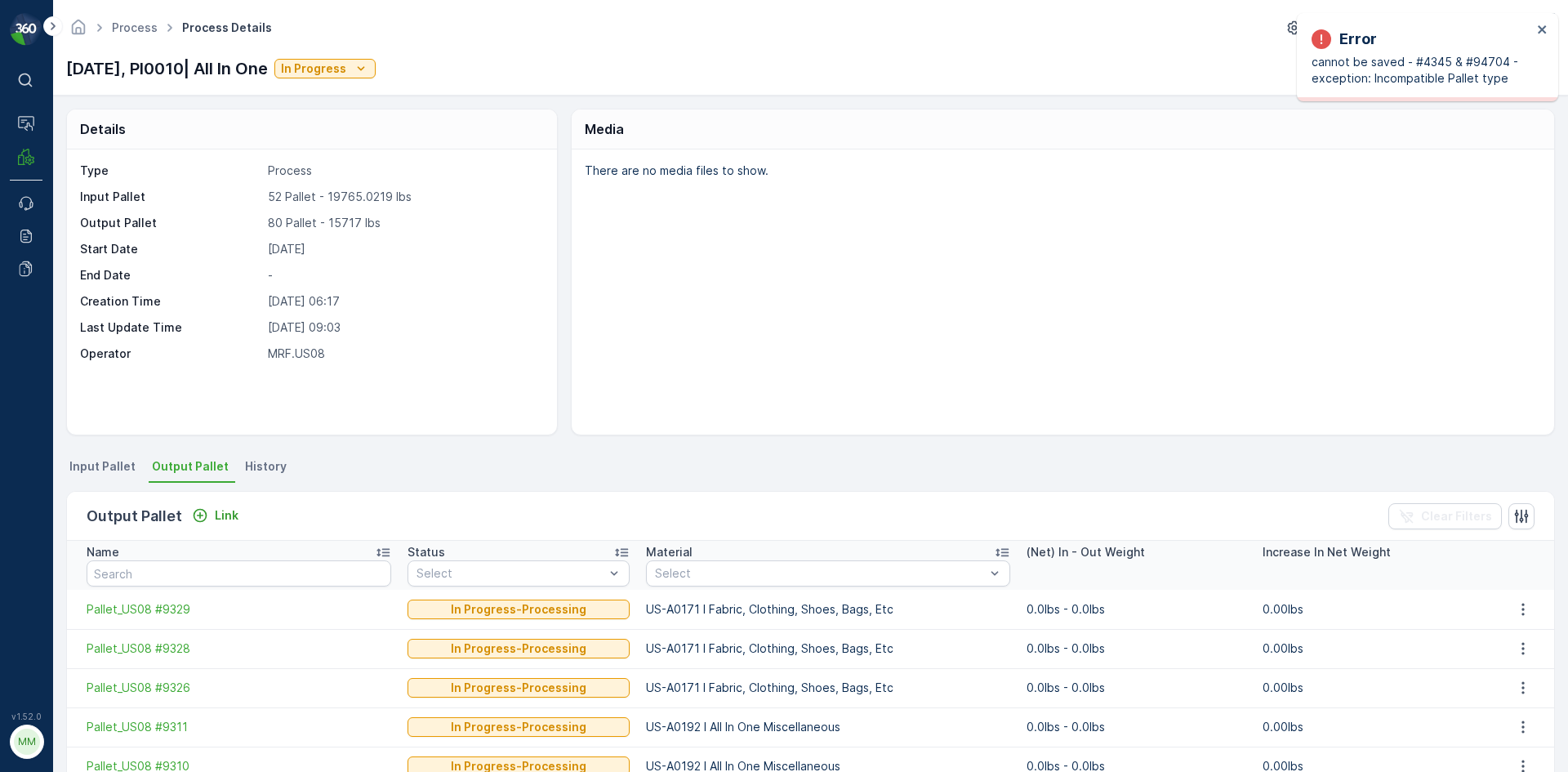
click at [129, 462] on span "Input Pallet" at bounding box center [103, 466] width 66 height 16
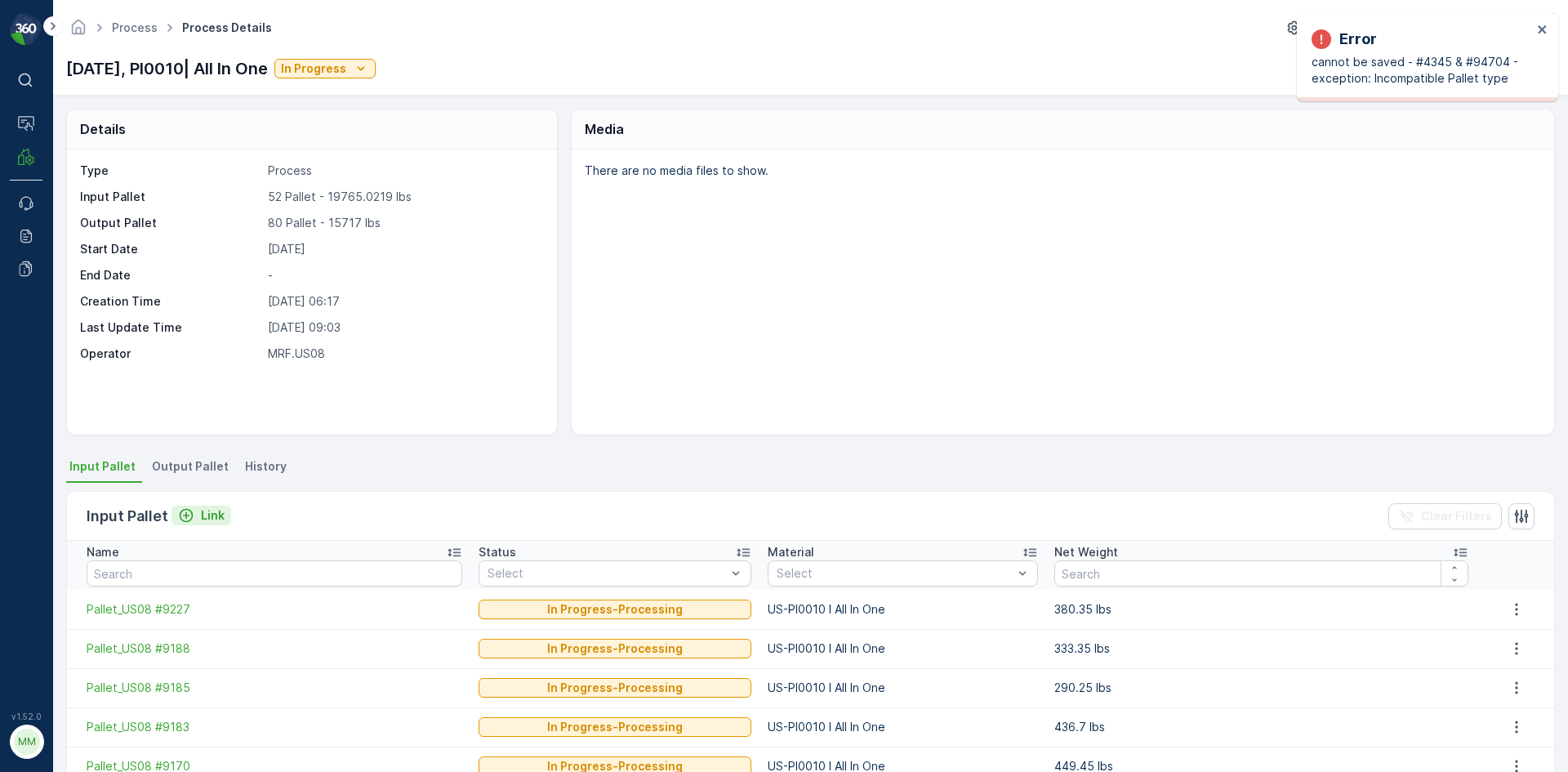
click at [226, 517] on button "Link" at bounding box center [200, 515] width 59 height 19
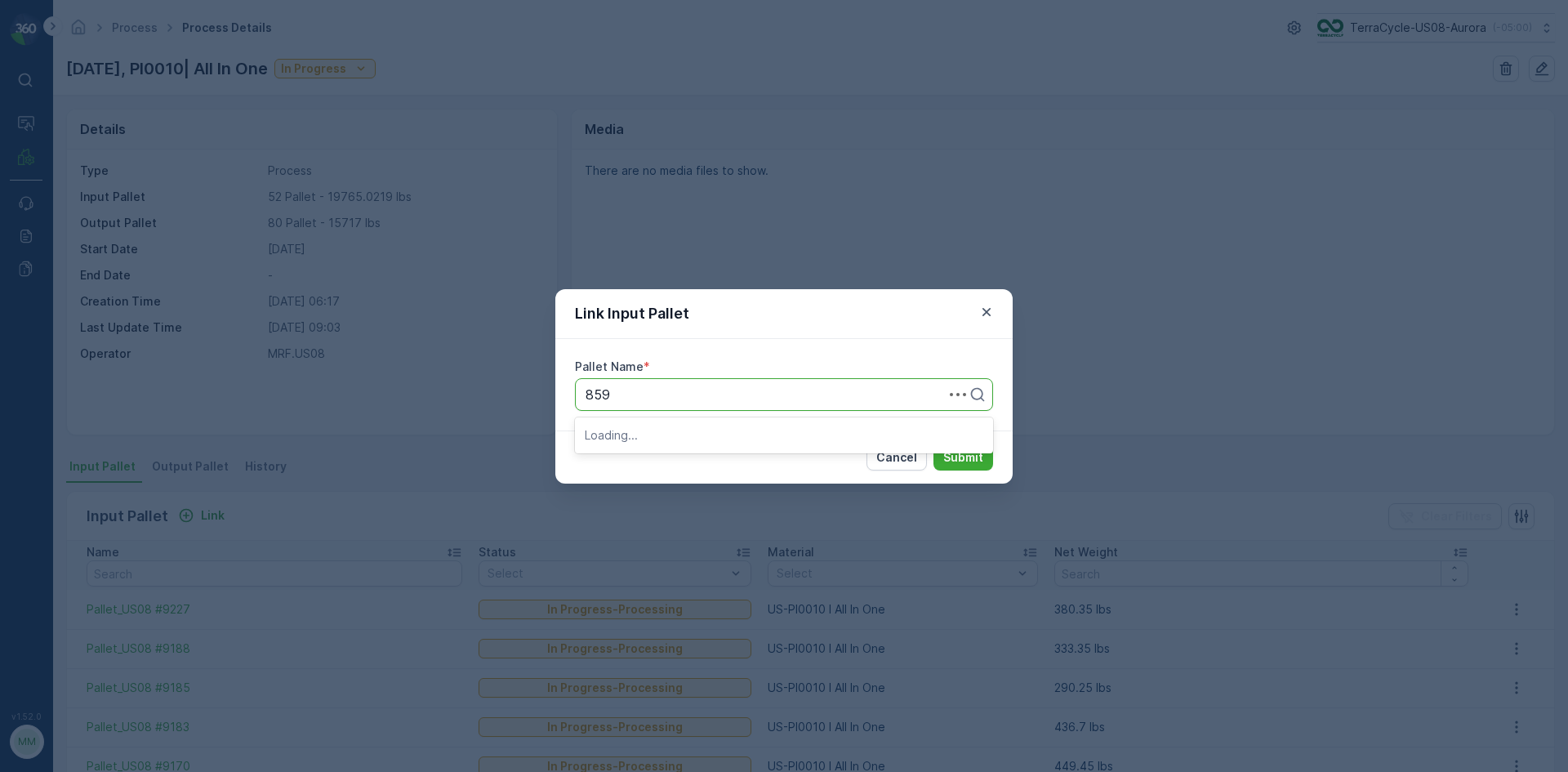
type input "8598"
click at [662, 429] on span "Pallet_US08 #8598" at bounding box center [643, 435] width 118 height 15
click at [951, 458] on p "Submit" at bounding box center [963, 458] width 40 height 16
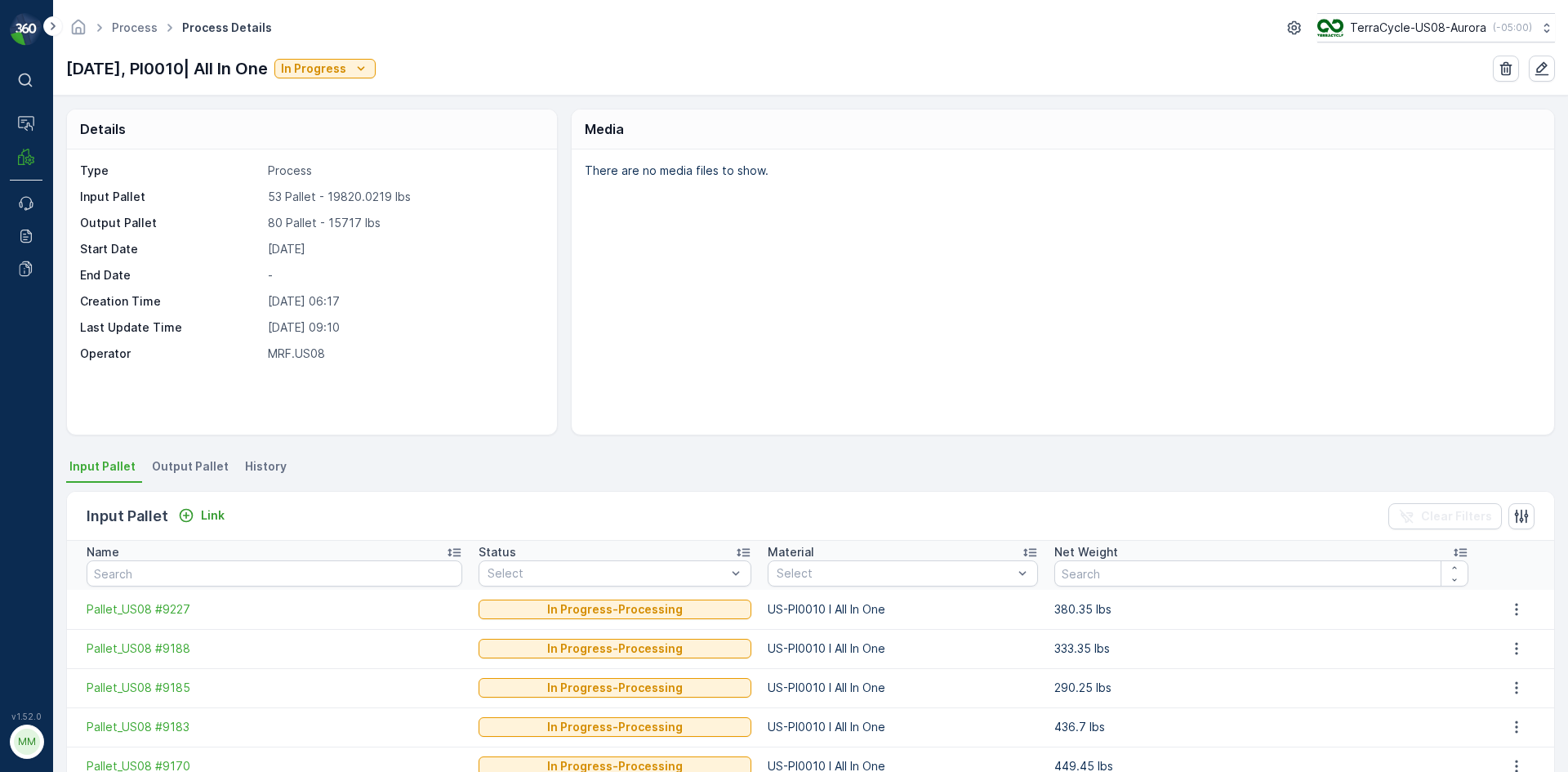
click at [184, 468] on span "Output Pallet" at bounding box center [190, 466] width 77 height 16
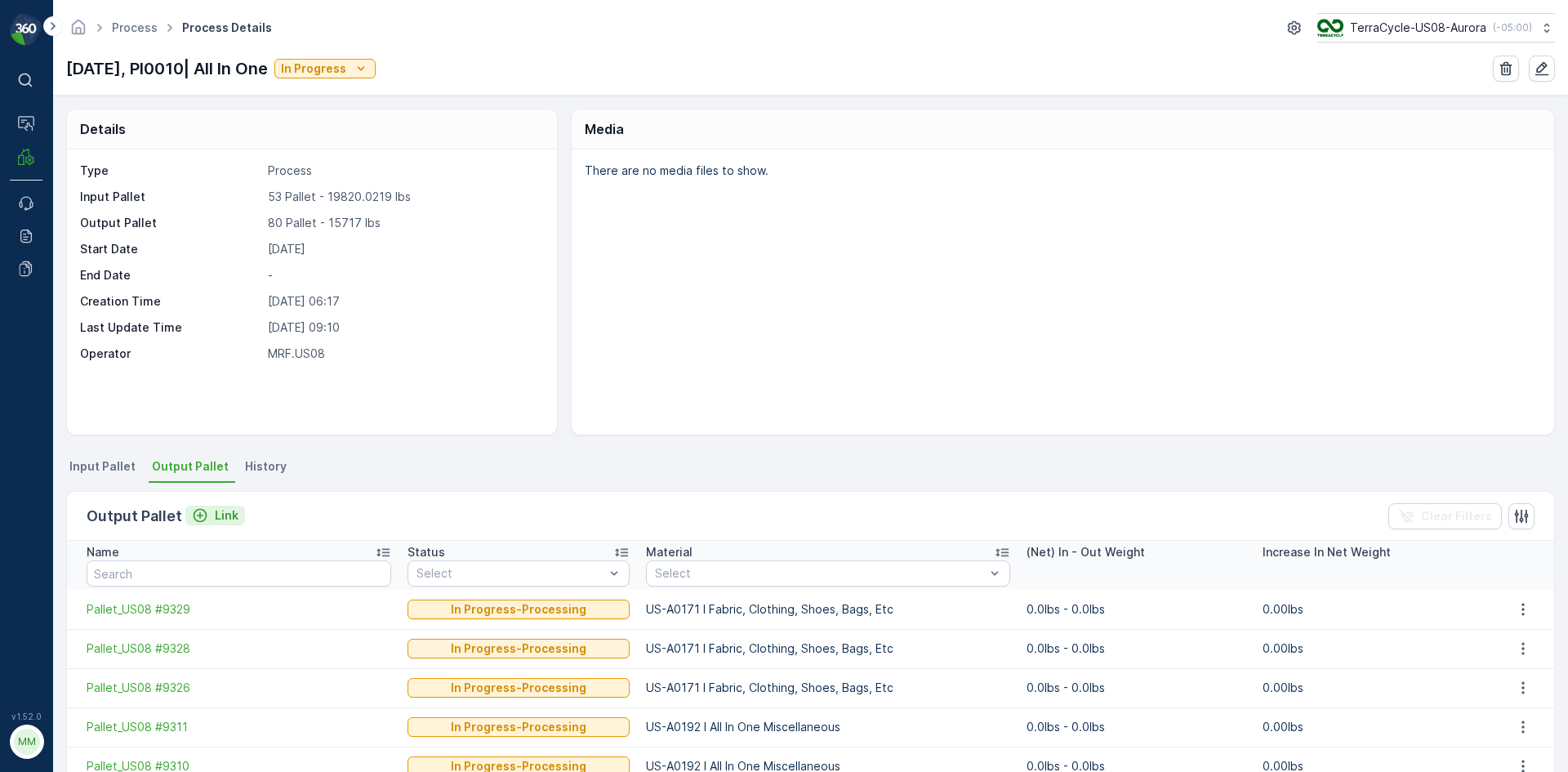
click at [200, 515] on icon "Link" at bounding box center [200, 516] width 16 height 16
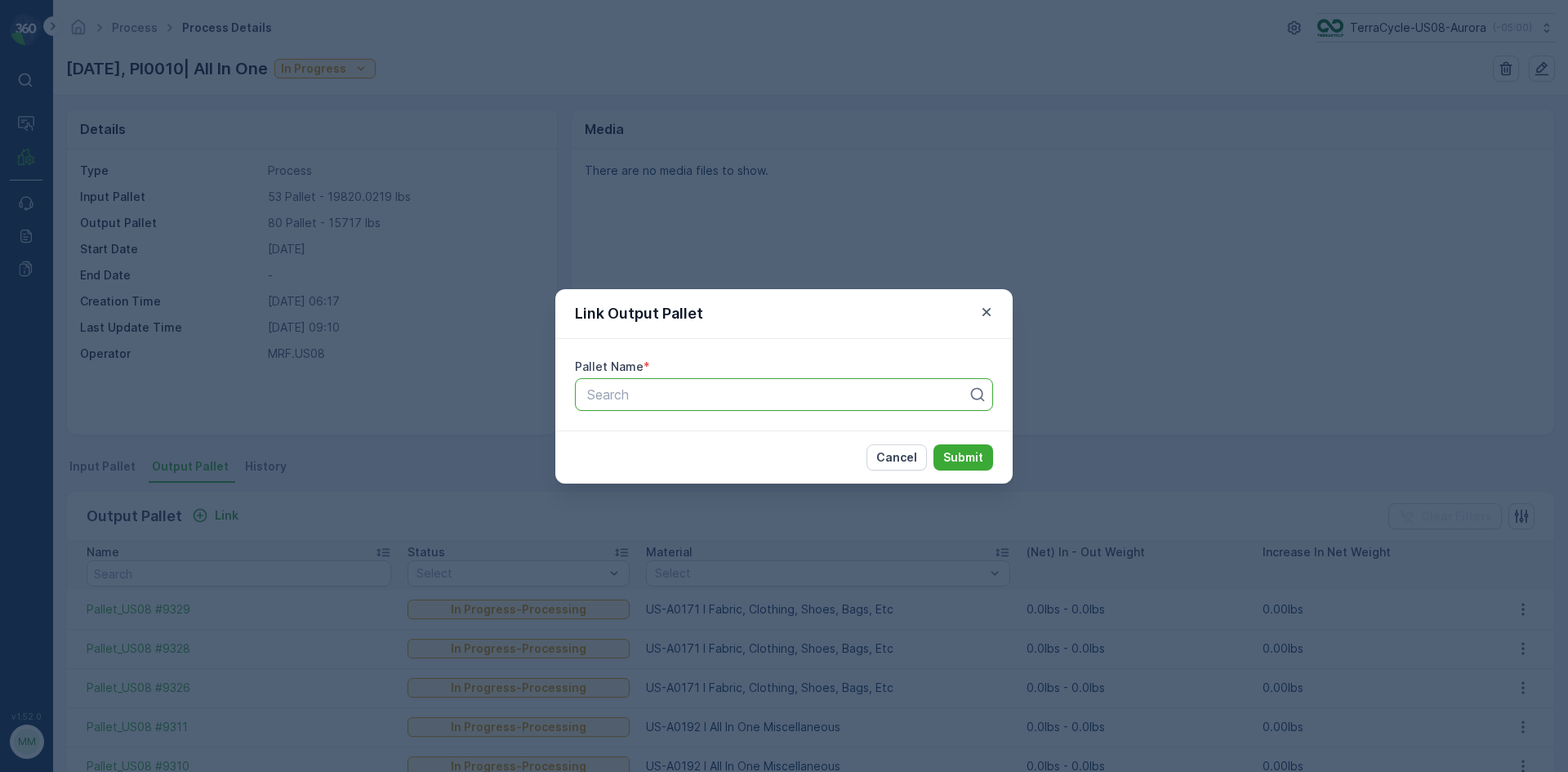
click at [654, 396] on div at bounding box center [777, 395] width 384 height 15
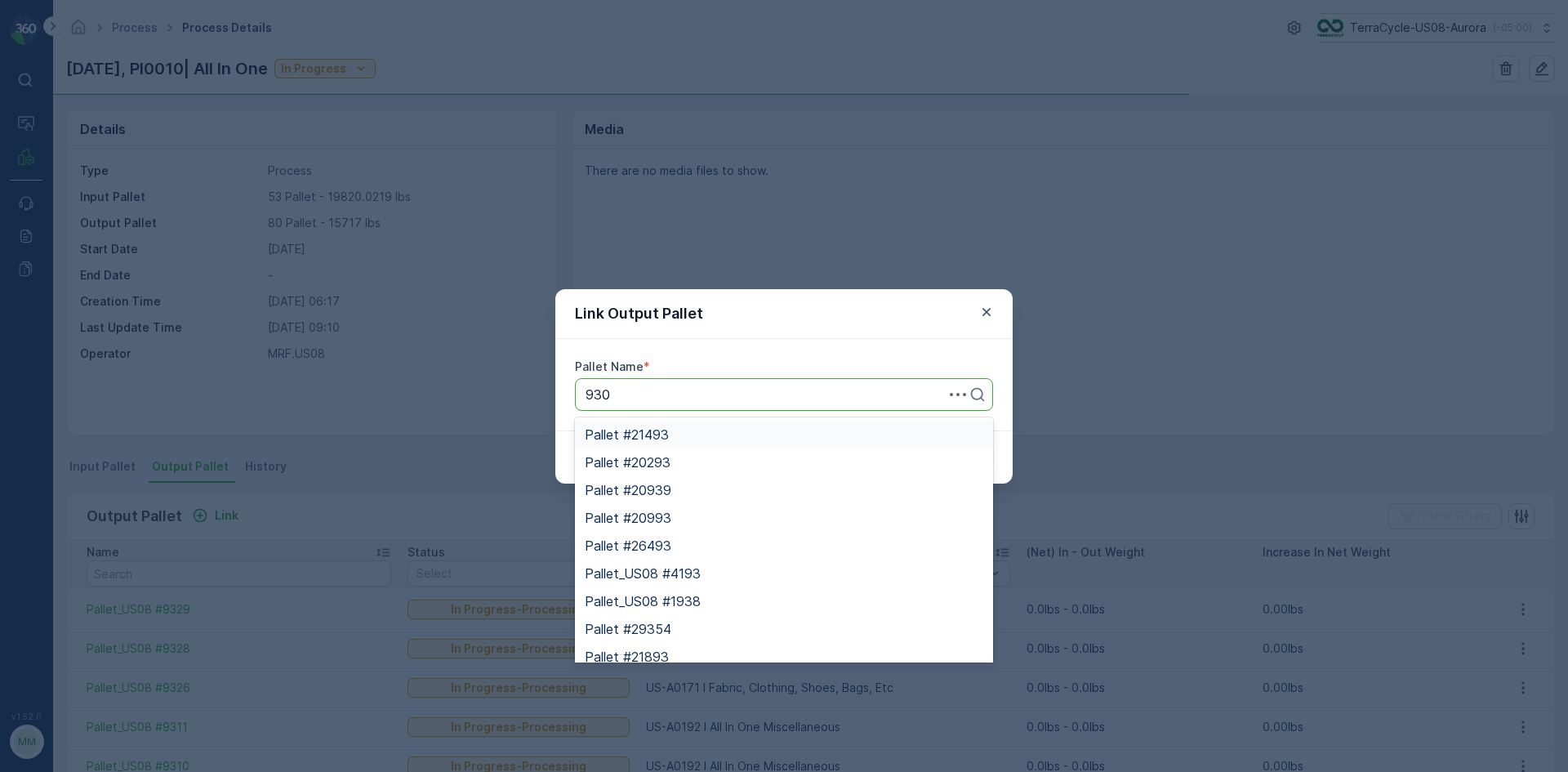
type input "9308"
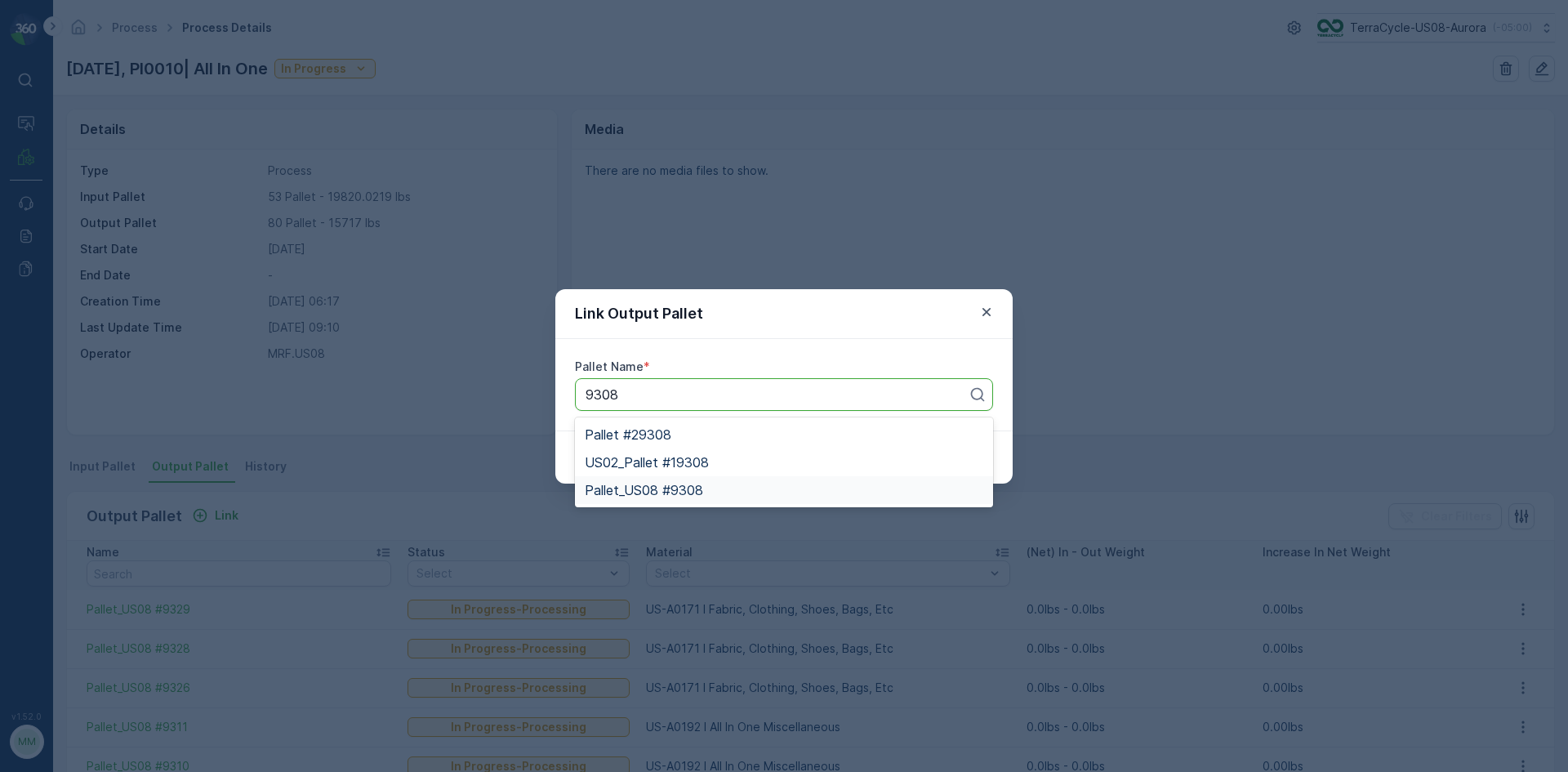
click at [683, 488] on span "Pallet_US08 #9308" at bounding box center [643, 490] width 118 height 15
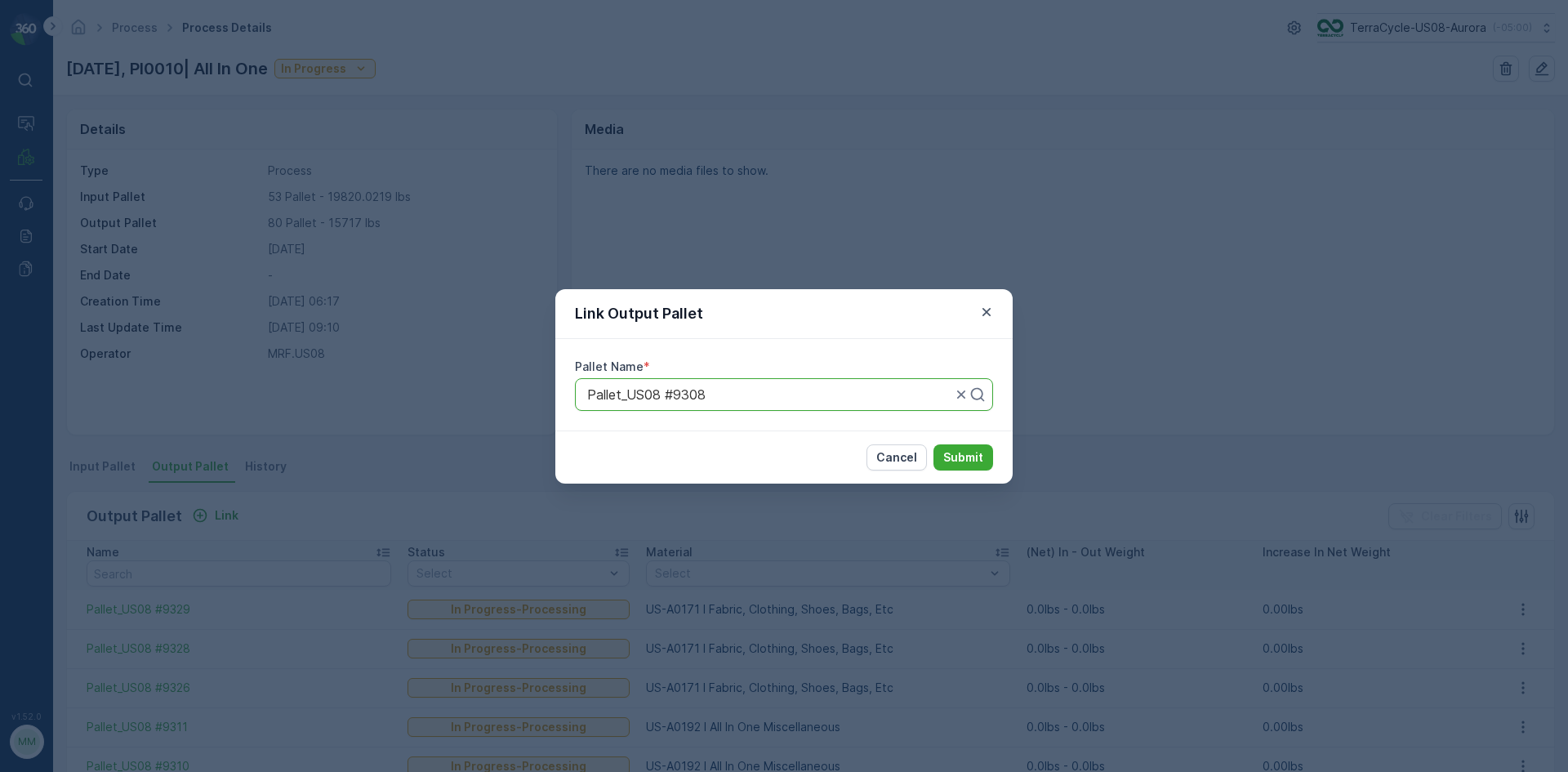
click at [995, 456] on div "Cancel Submit" at bounding box center [784, 457] width 458 height 53
click at [988, 455] on button "Submit" at bounding box center [963, 457] width 59 height 27
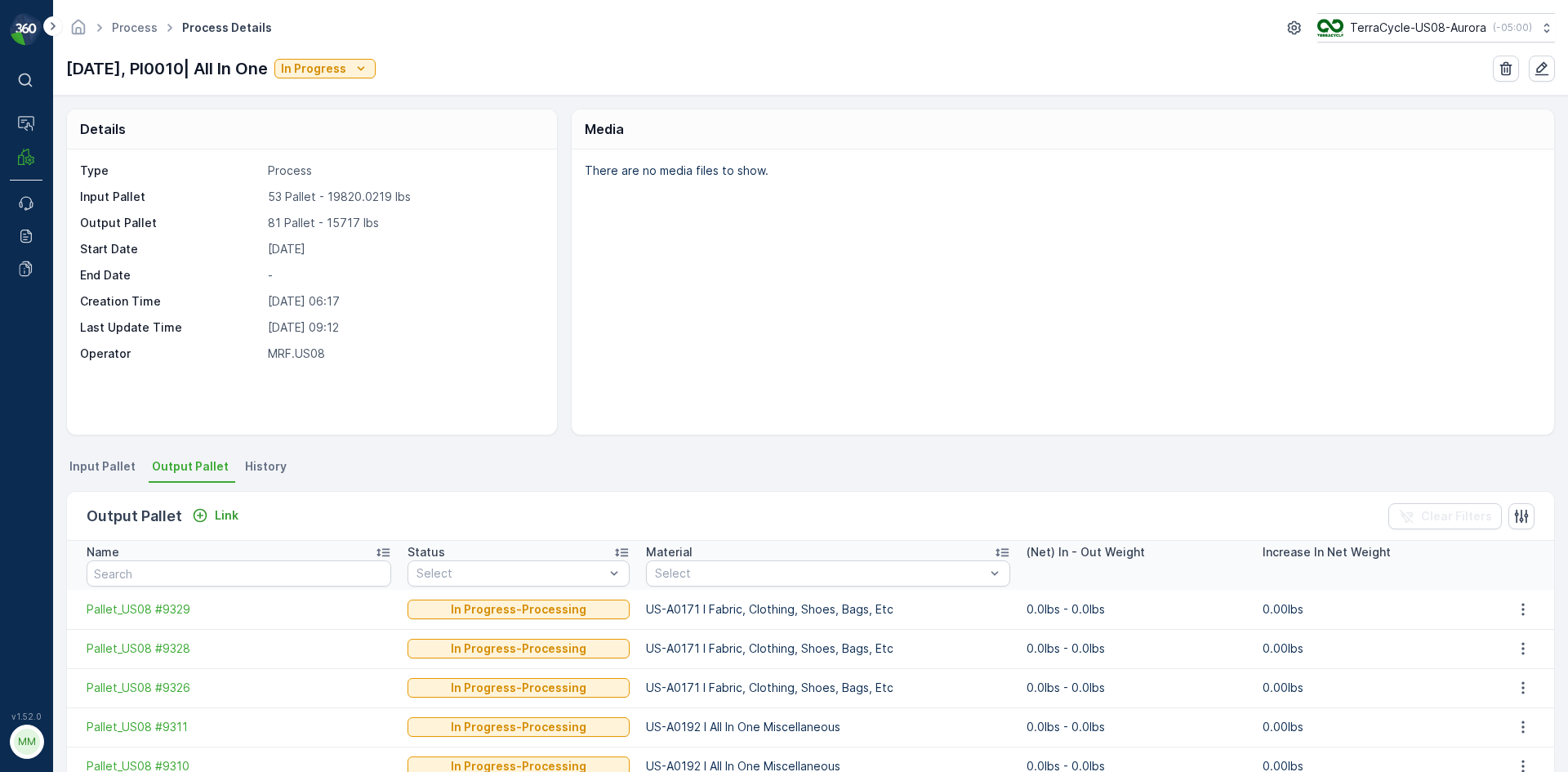
click at [207, 466] on span "Output Pallet" at bounding box center [190, 466] width 77 height 16
click at [202, 516] on icon "Link" at bounding box center [200, 516] width 16 height 16
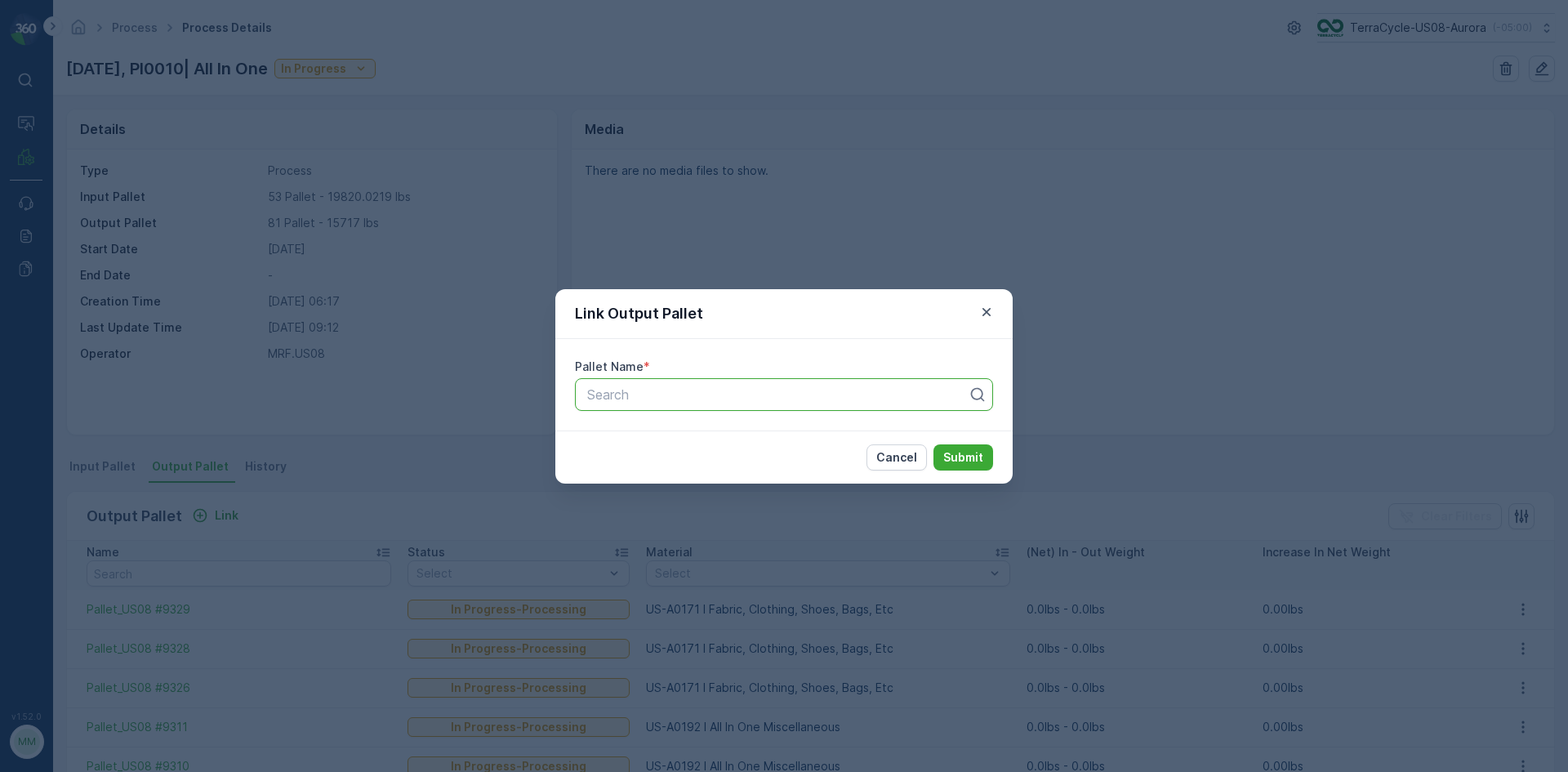
click at [676, 397] on div at bounding box center [777, 395] width 384 height 15
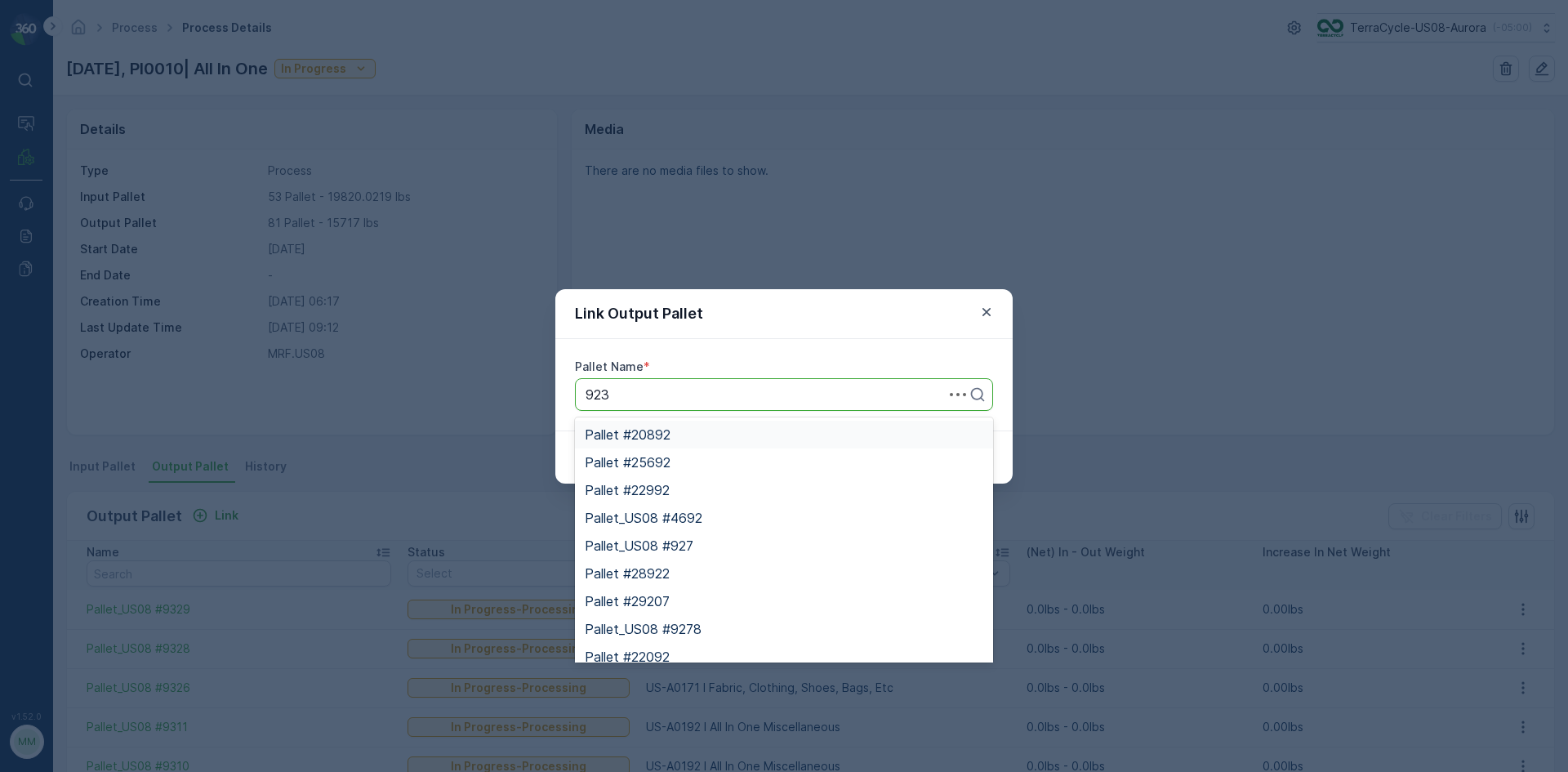
type input "9234"
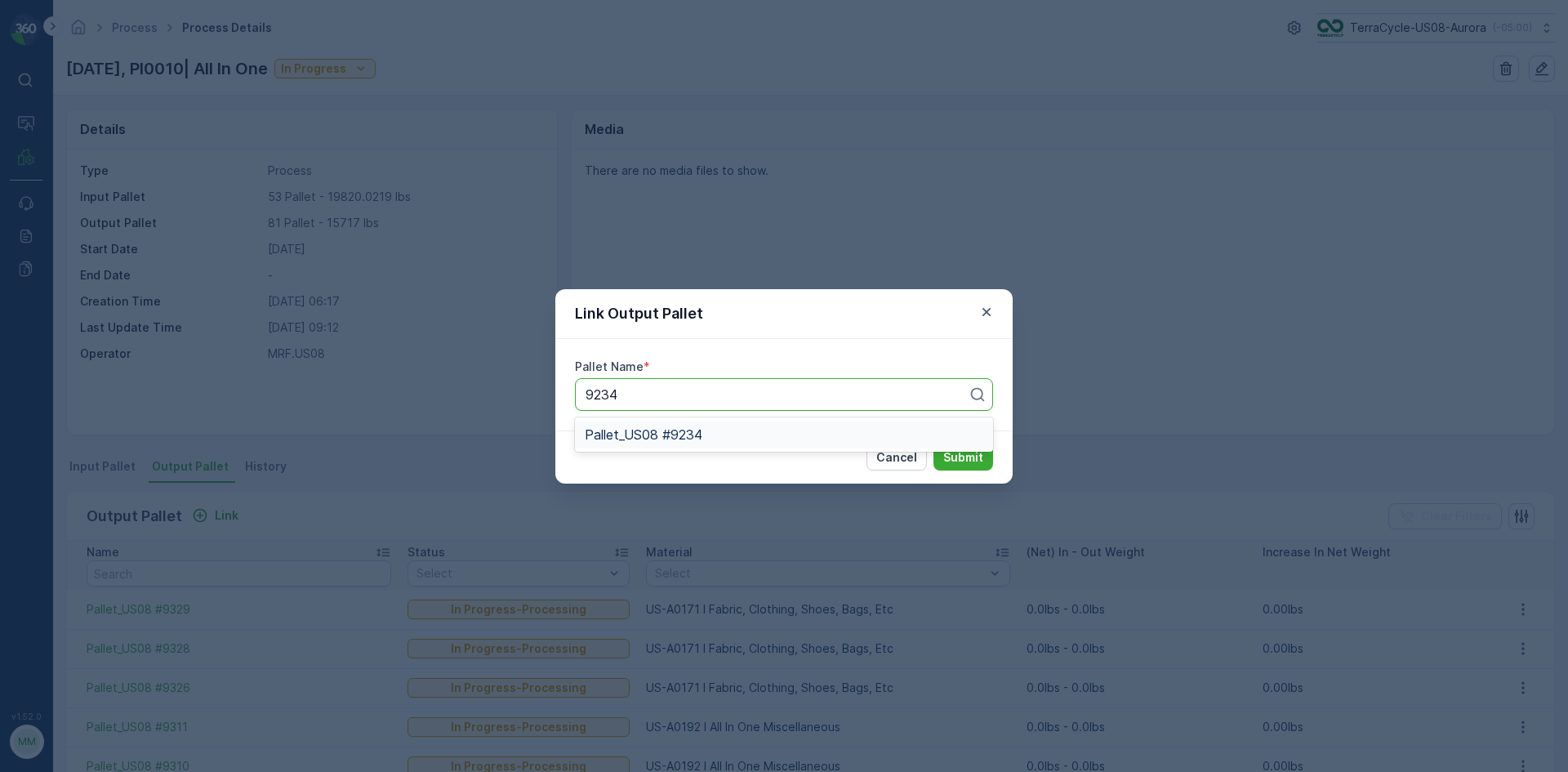
click at [734, 434] on div "Pallet_US08 #9234" at bounding box center [784, 435] width 398 height 15
click at [965, 458] on p "Submit" at bounding box center [963, 458] width 40 height 16
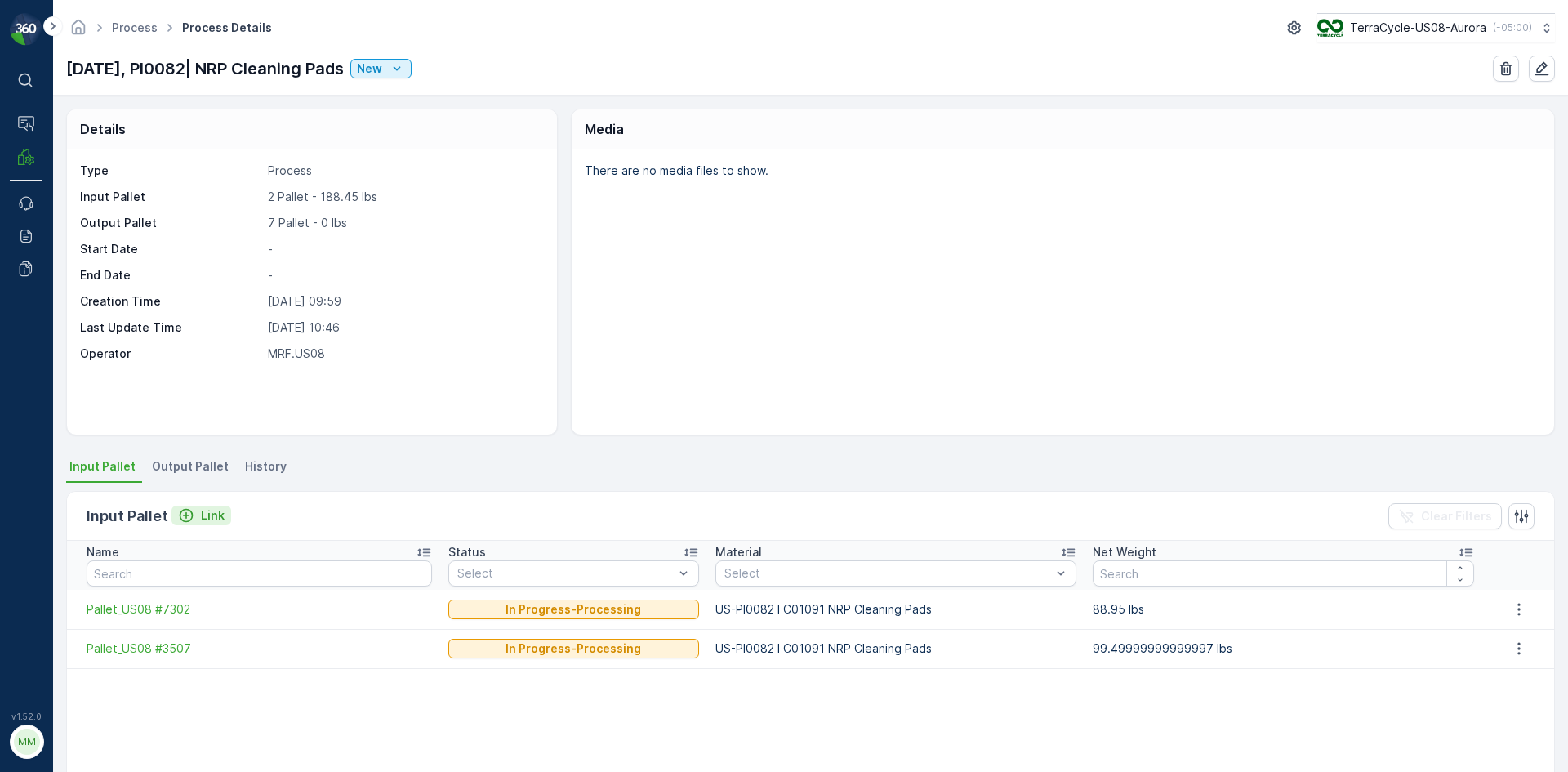
click at [223, 519] on button "Link" at bounding box center [200, 515] width 59 height 19
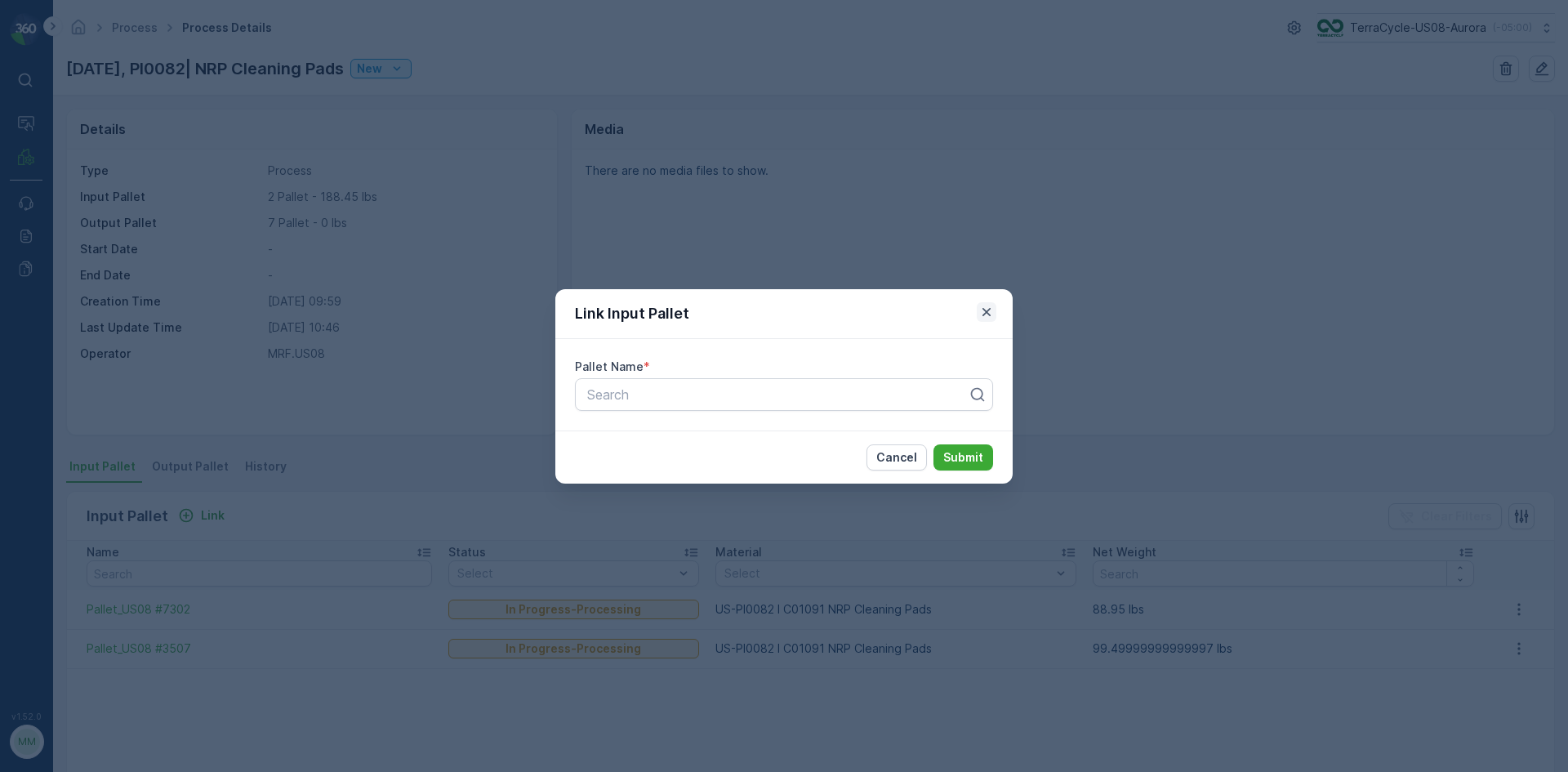
click at [985, 314] on icon "button" at bounding box center [987, 312] width 16 height 16
